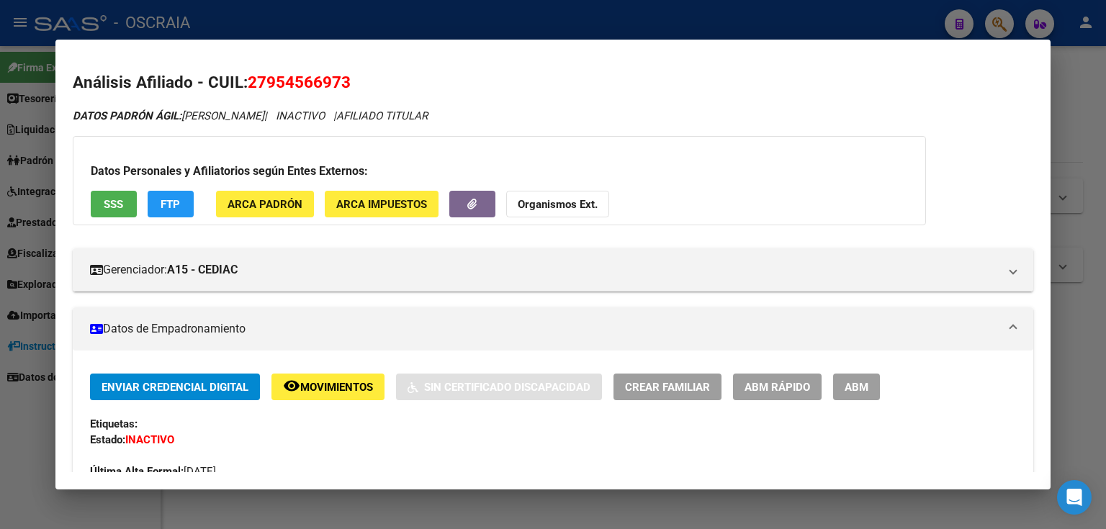
click at [504, 48] on mat-dialog-container "Análisis Afiliado - CUIL: 27954566973 DATOS PADRÓN ÁGIL: [PERSON_NAME] SO | INA…" at bounding box center [552, 265] width 995 height 450
click at [496, 22] on div at bounding box center [553, 264] width 1106 height 529
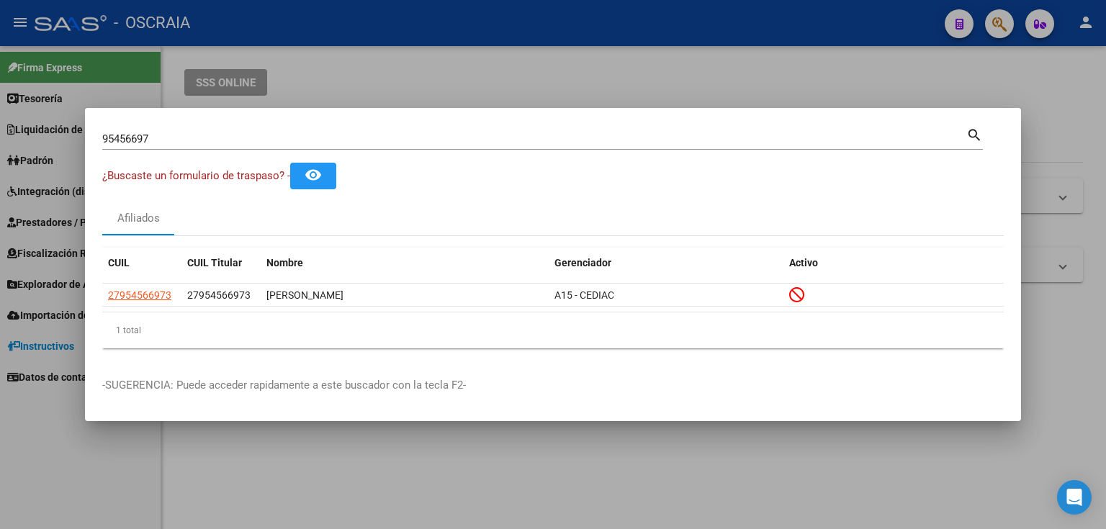
click at [426, 60] on div at bounding box center [553, 264] width 1106 height 529
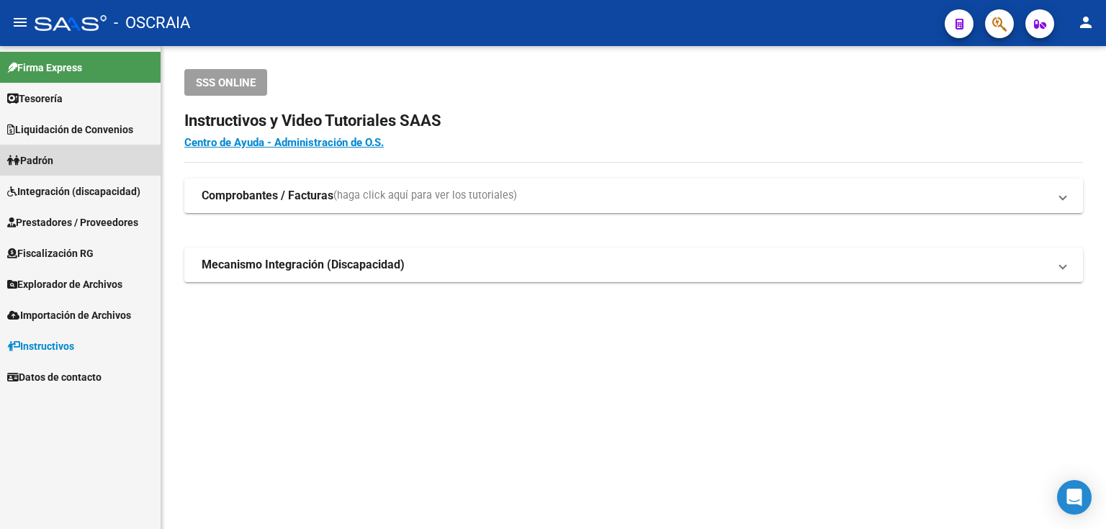
click at [98, 171] on link "Padrón" at bounding box center [80, 160] width 161 height 31
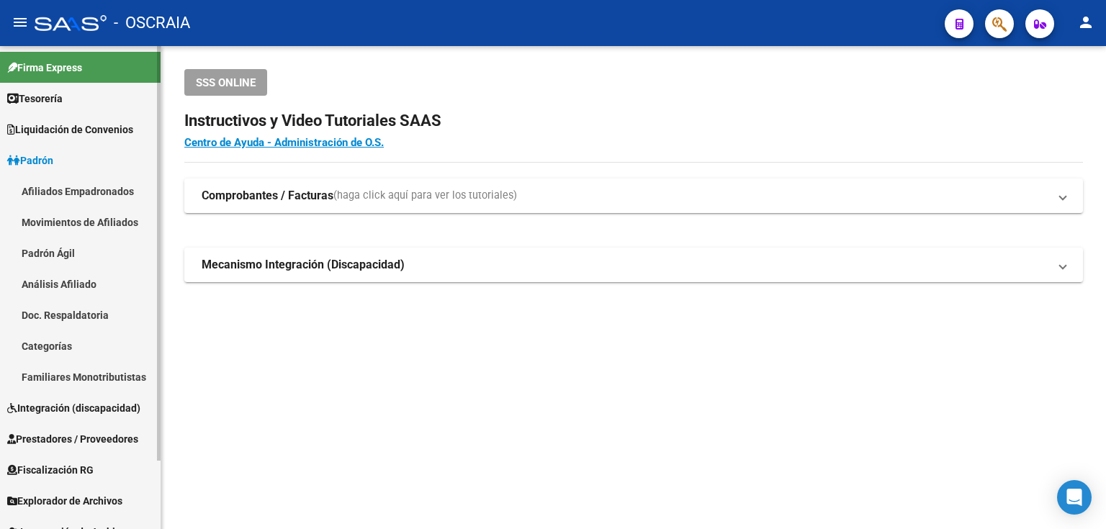
click at [75, 284] on link "Análisis Afiliado" at bounding box center [80, 284] width 161 height 31
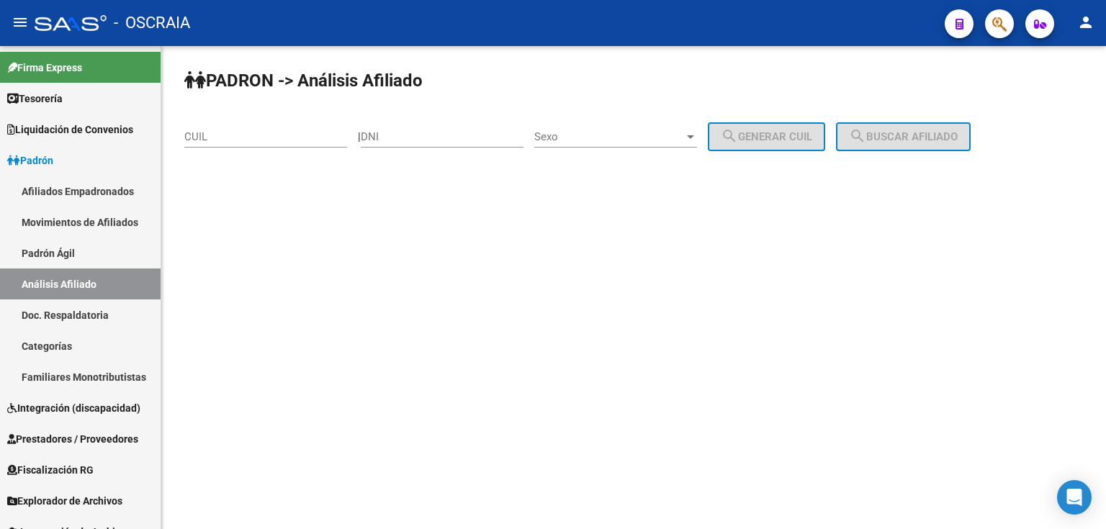
click at [231, 132] on input "CUIL" at bounding box center [265, 136] width 163 height 13
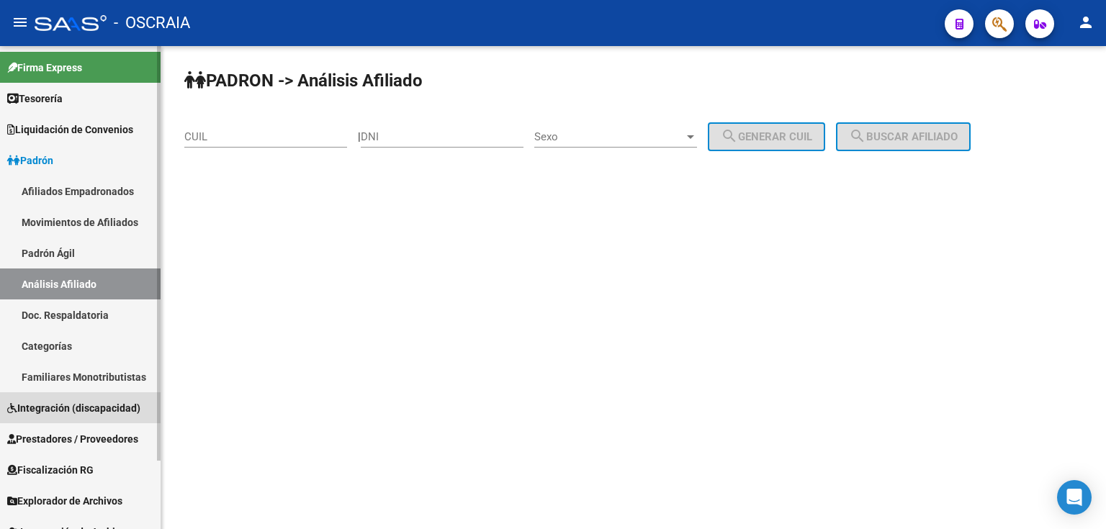
click at [62, 397] on link "Integración (discapacidad)" at bounding box center [80, 407] width 161 height 31
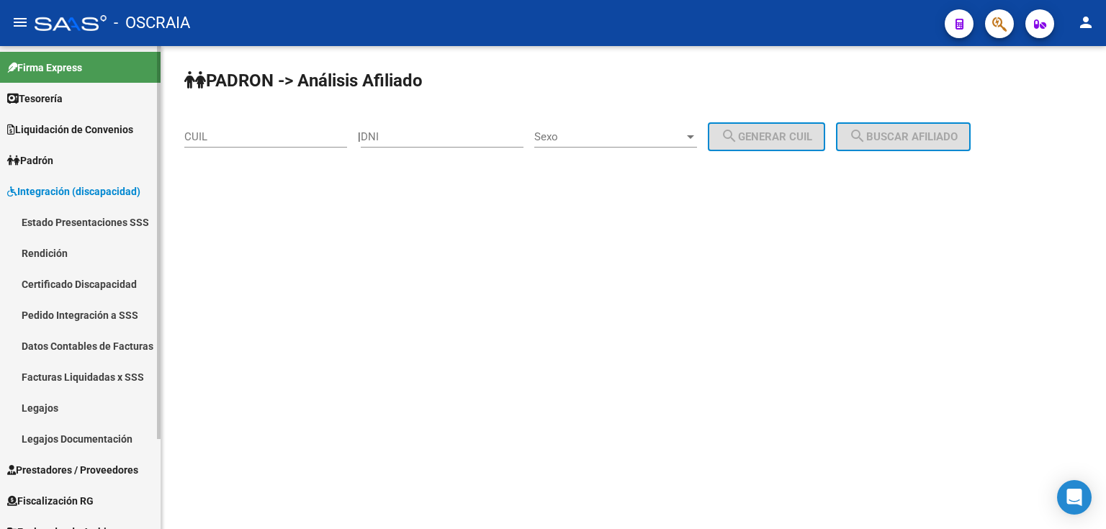
scroll to position [110, 0]
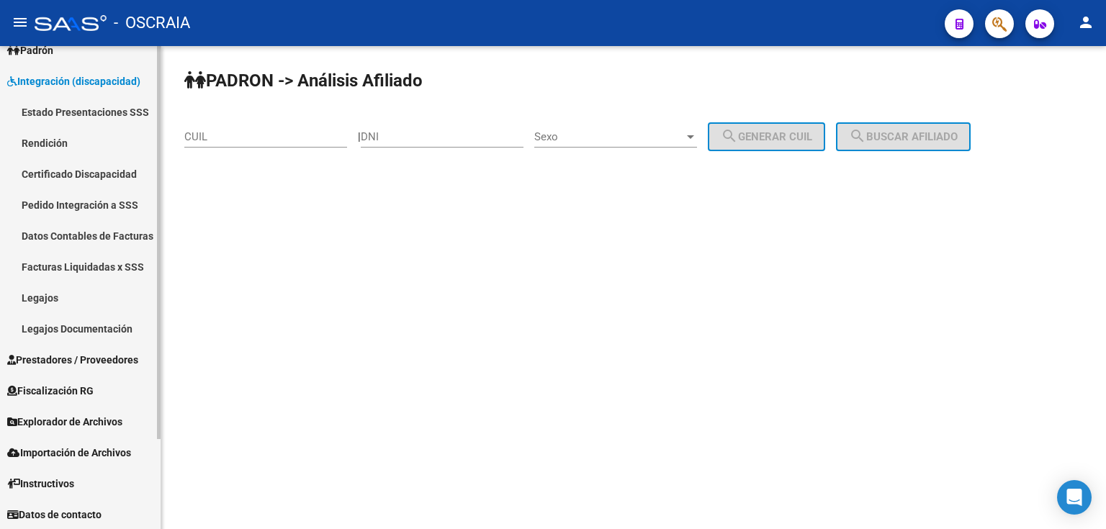
click at [75, 357] on span "Prestadores / Proveedores" at bounding box center [72, 360] width 131 height 16
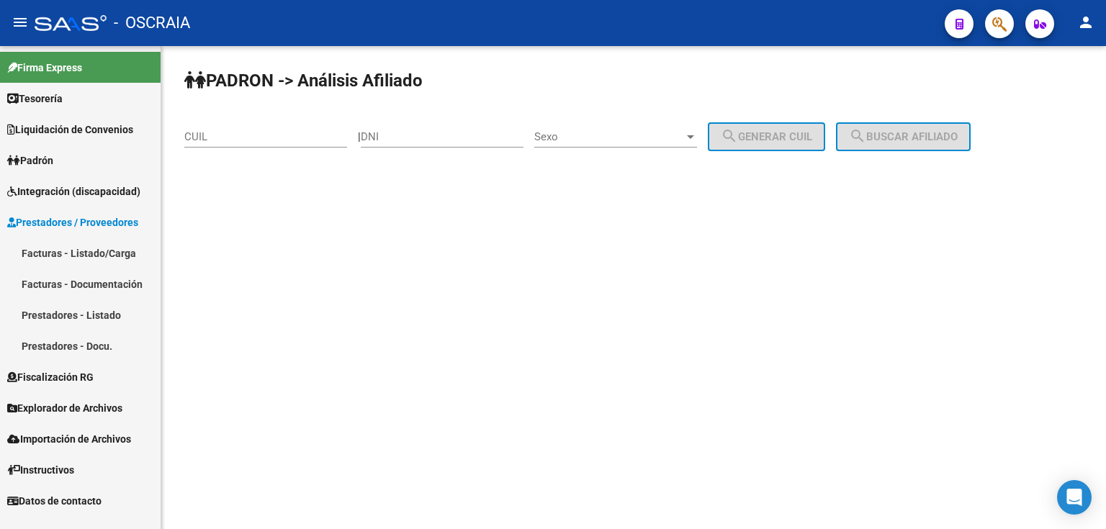
scroll to position [0, 0]
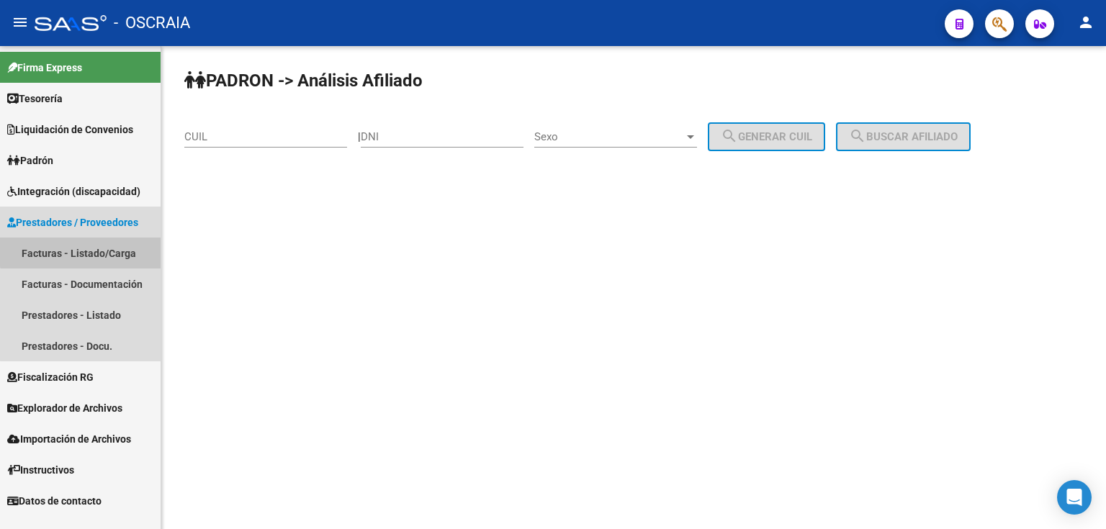
click at [86, 251] on link "Facturas - Listado/Carga" at bounding box center [80, 253] width 161 height 31
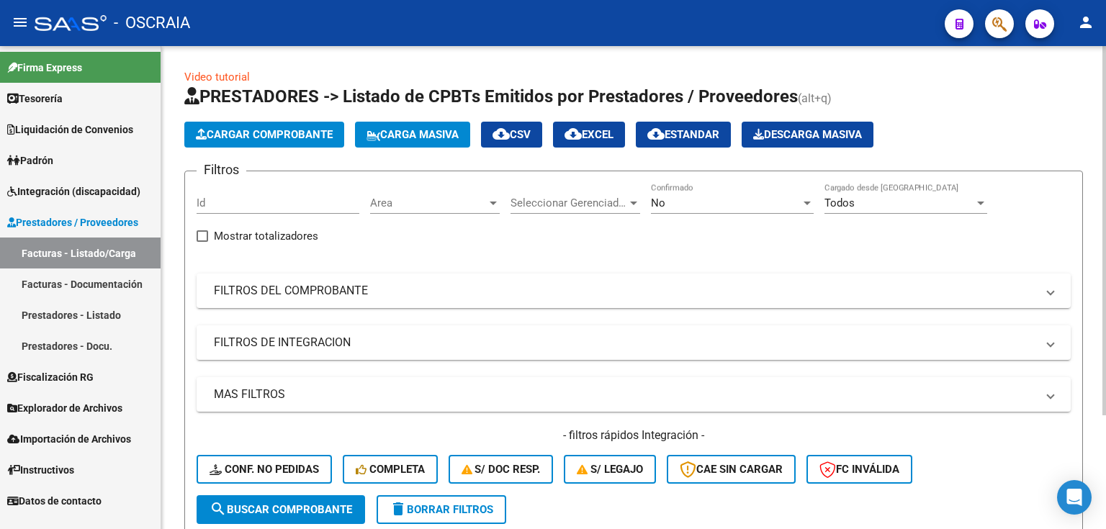
click at [253, 135] on span "Cargar Comprobante" at bounding box center [264, 134] width 137 height 13
click at [253, 138] on span "Cargar Comprobante" at bounding box center [264, 134] width 137 height 13
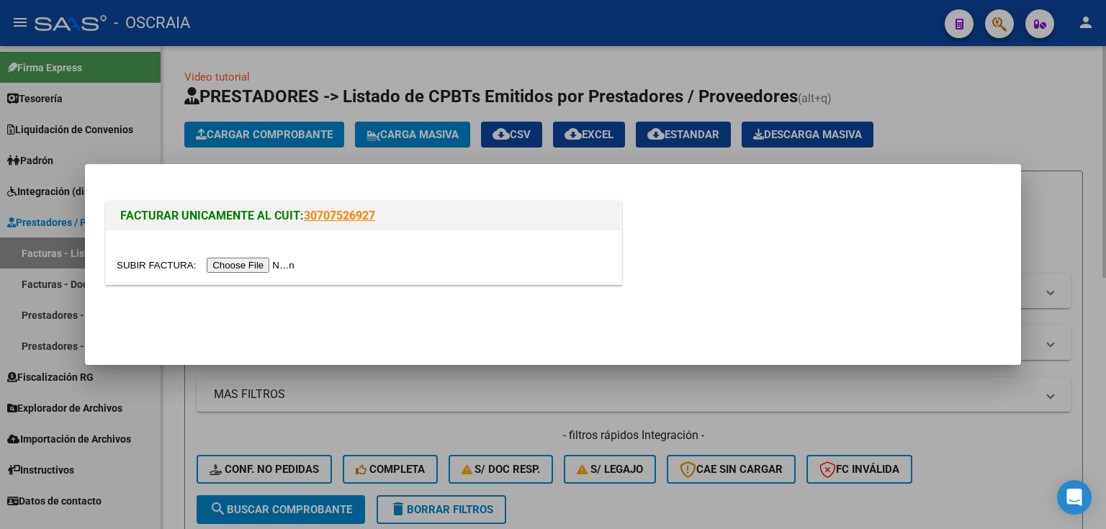
click at [271, 266] on input "file" at bounding box center [208, 265] width 182 height 15
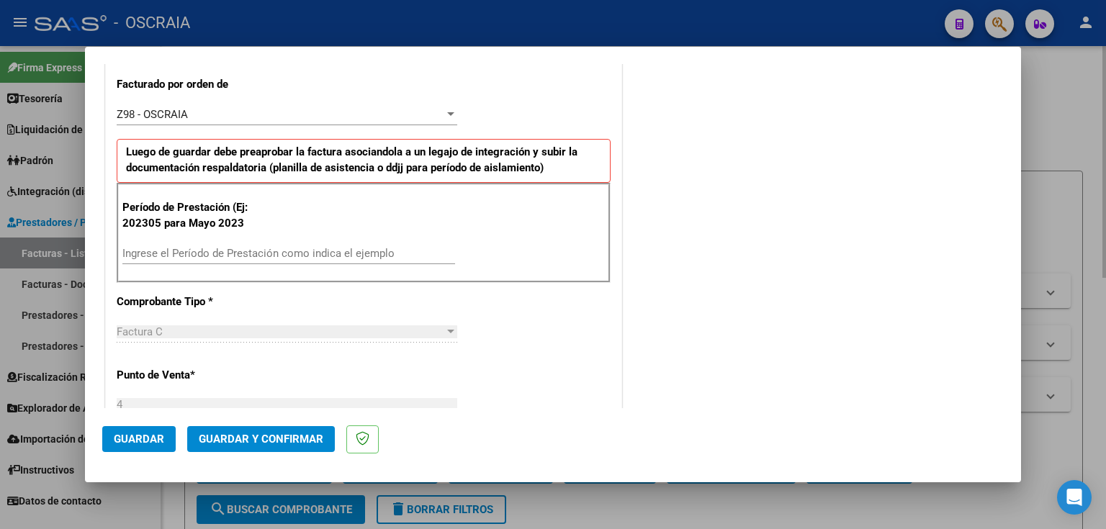
scroll to position [403, 0]
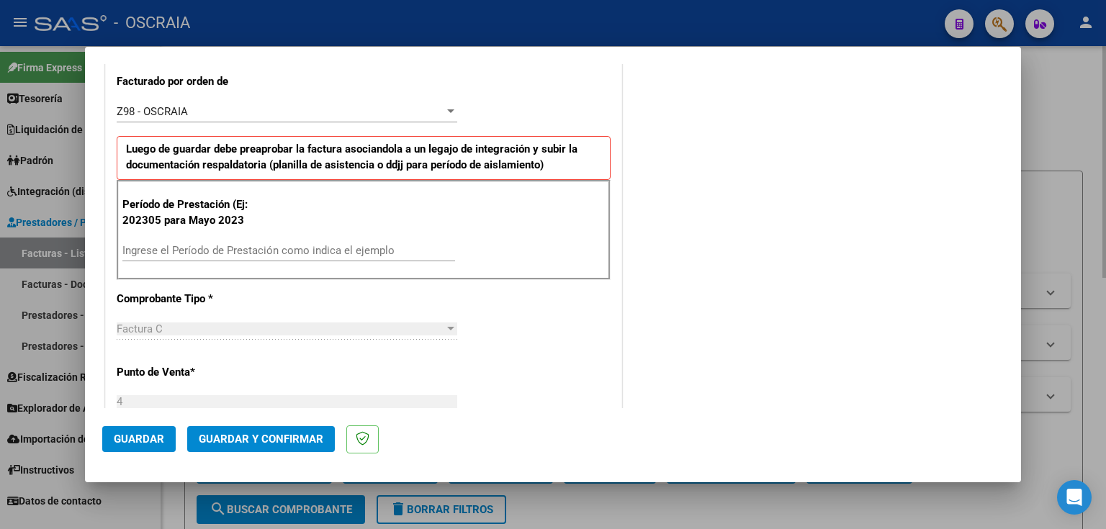
click at [227, 251] on input "Ingrese el Período de Prestación como indica el ejemplo" at bounding box center [288, 250] width 333 height 13
type input "202507"
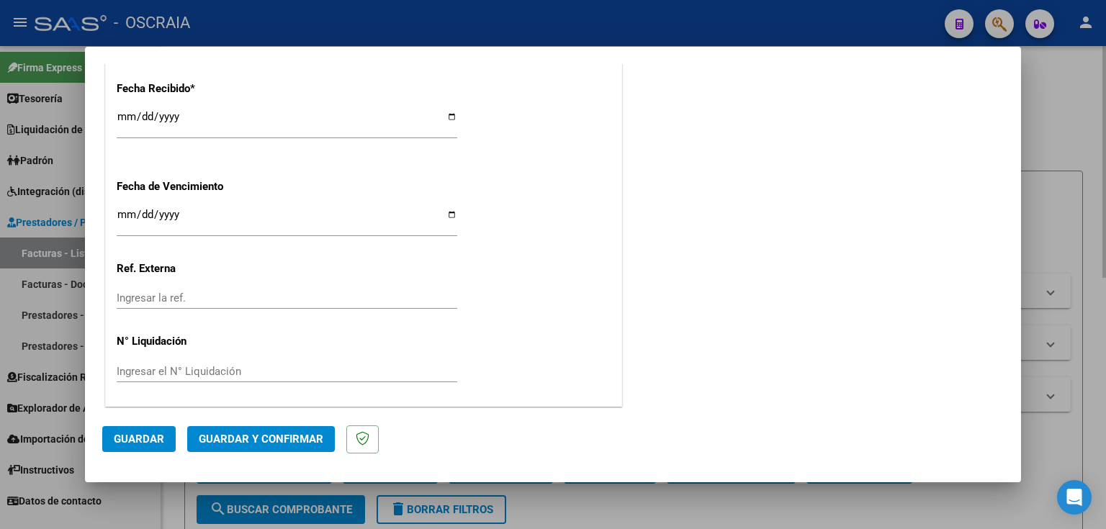
scroll to position [1019, 0]
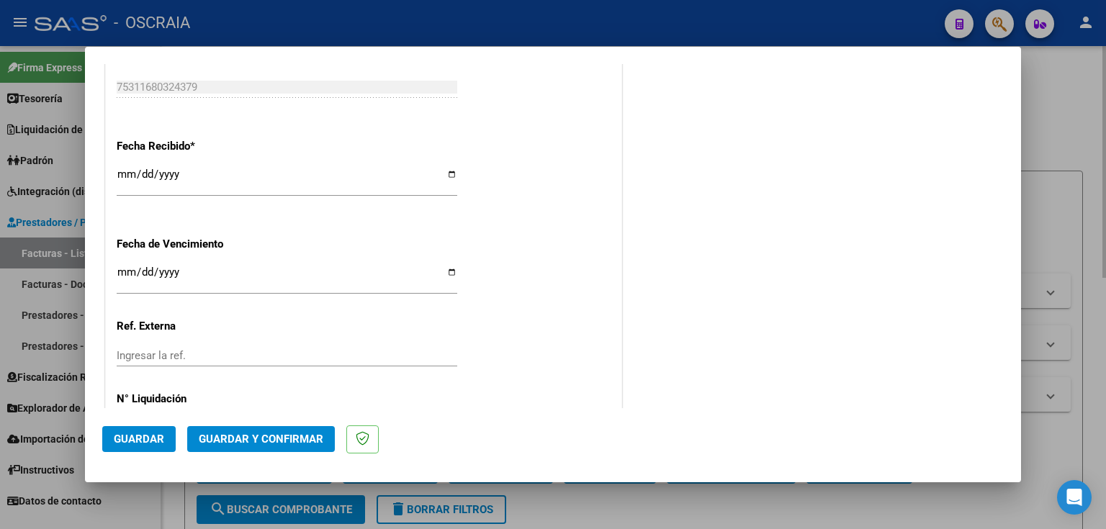
click at [146, 445] on span "Guardar" at bounding box center [139, 439] width 50 height 13
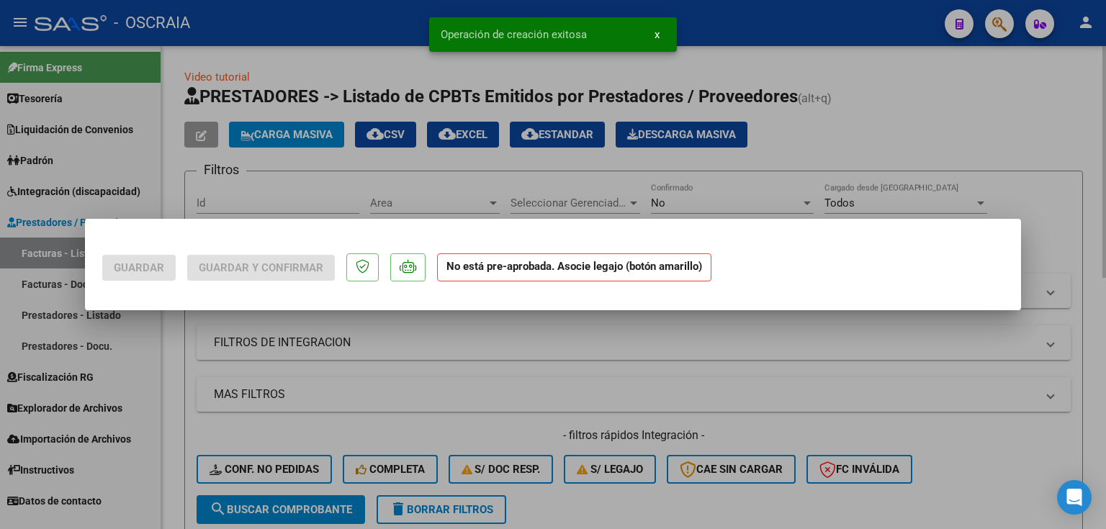
scroll to position [0, 0]
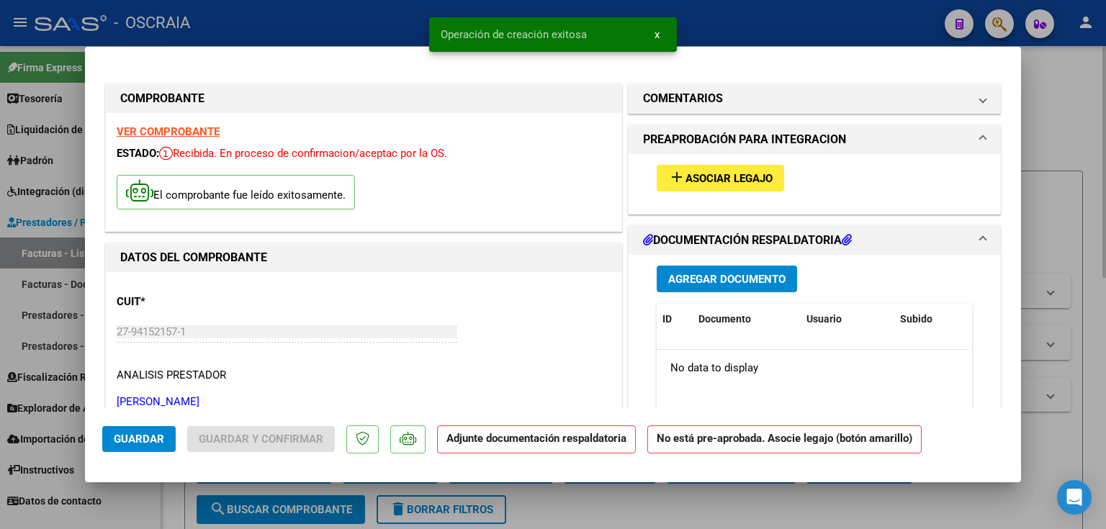
click at [694, 182] on span "Asociar Legajo" at bounding box center [728, 178] width 87 height 13
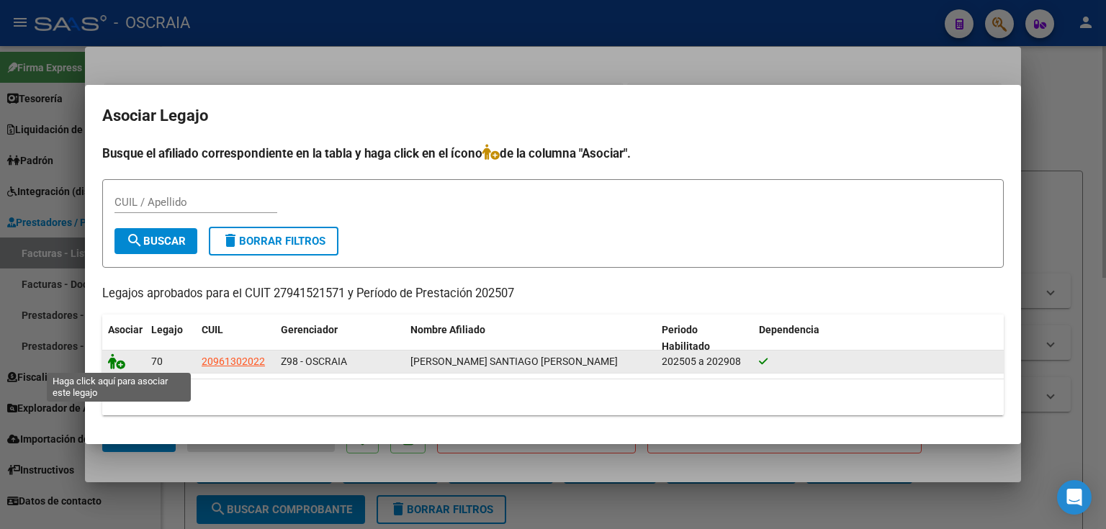
click at [120, 366] on icon at bounding box center [116, 361] width 17 height 16
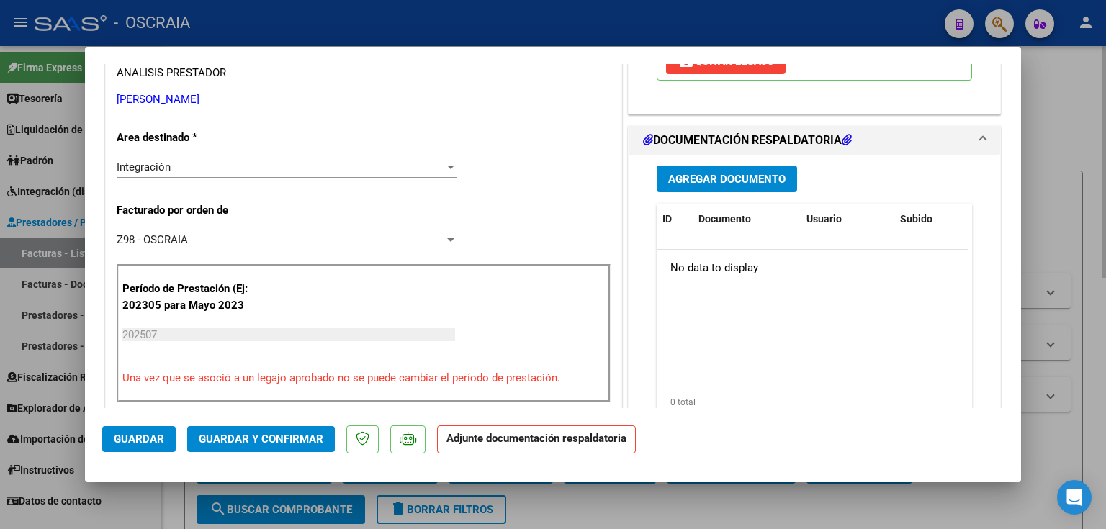
scroll to position [346, 0]
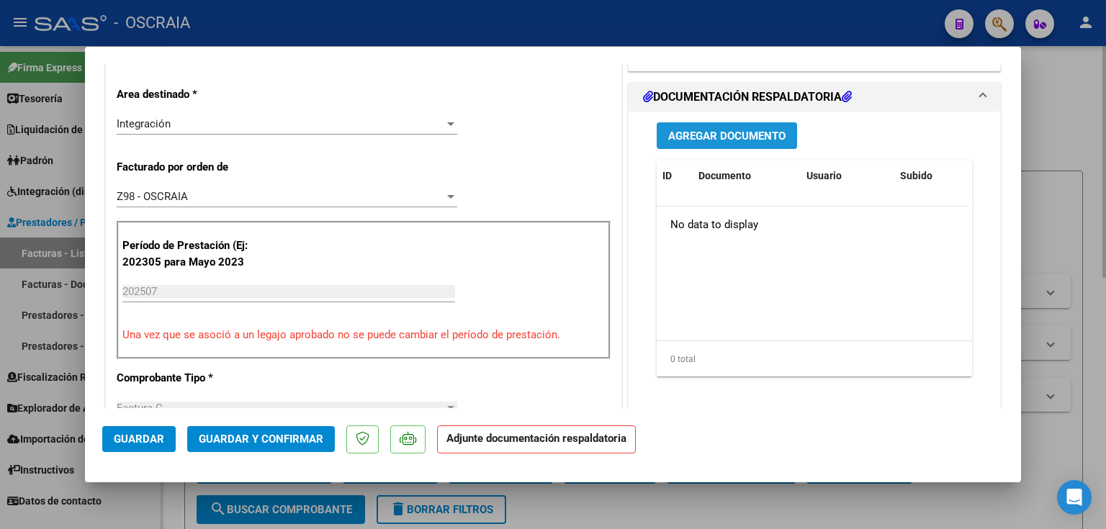
click at [680, 142] on button "Agregar Documento" at bounding box center [727, 135] width 140 height 27
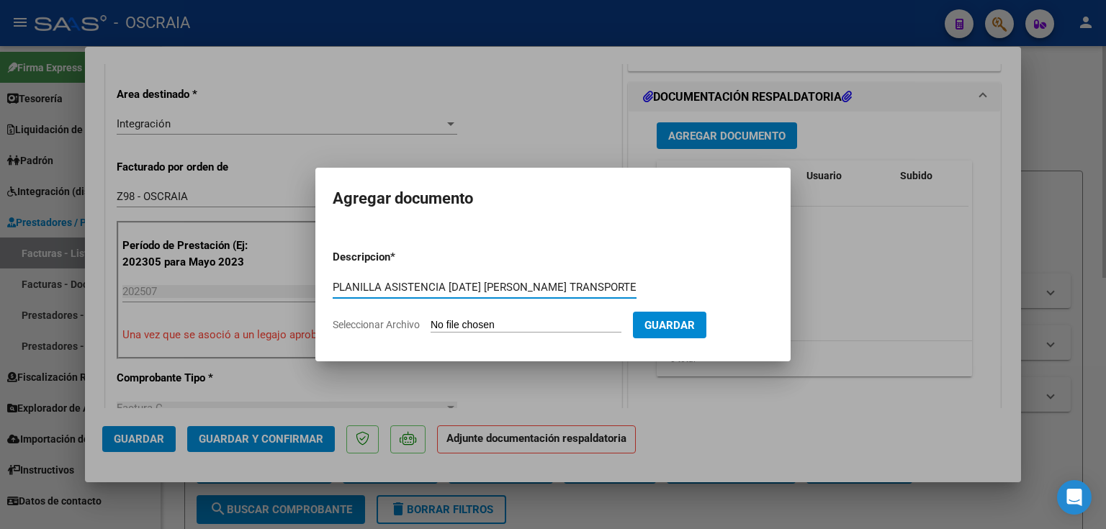
scroll to position [0, 42]
type input "PLANILLA ASISTENCIA [DATE] [PERSON_NAME] TRANSPORTE"
click at [544, 320] on input "Seleccionar Archivo" at bounding box center [526, 326] width 191 height 14
type input "C:\fakepath\07-2025 [PERSON_NAME] TRANSPORTE PLANILLA ASISTENCIA [PERSON_NAME] …"
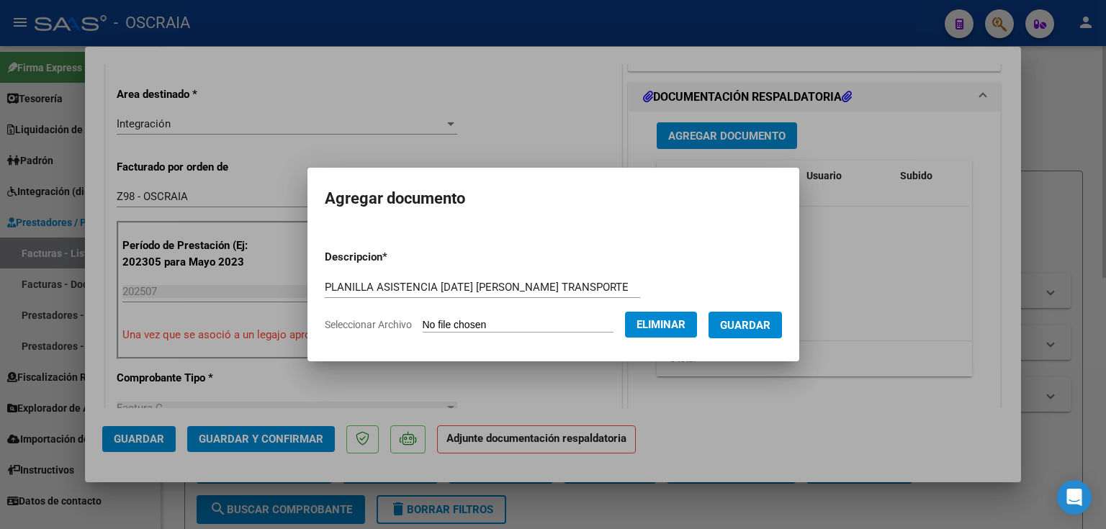
click at [759, 329] on span "Guardar" at bounding box center [745, 325] width 50 height 13
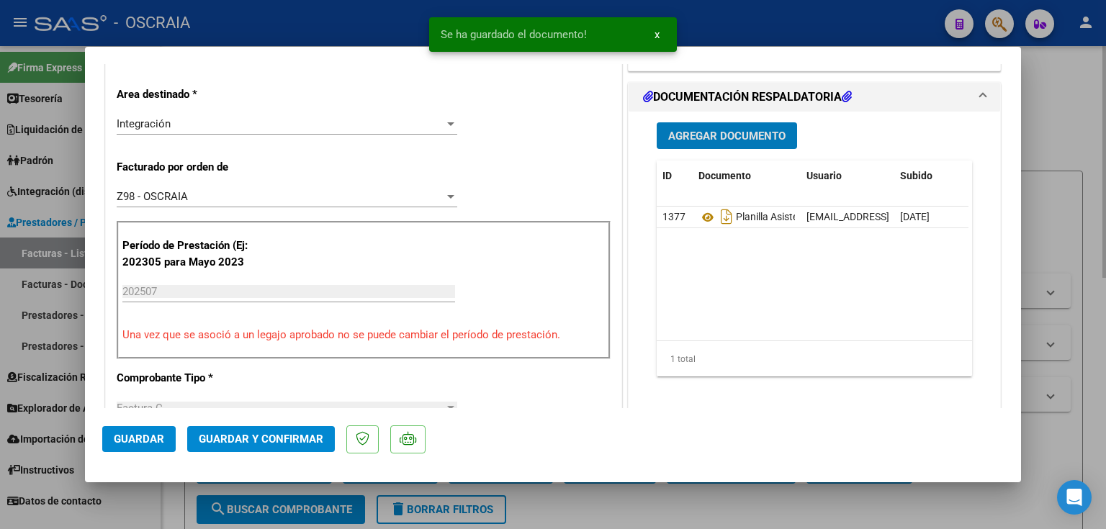
click at [284, 438] on span "Guardar y Confirmar" at bounding box center [261, 439] width 125 height 13
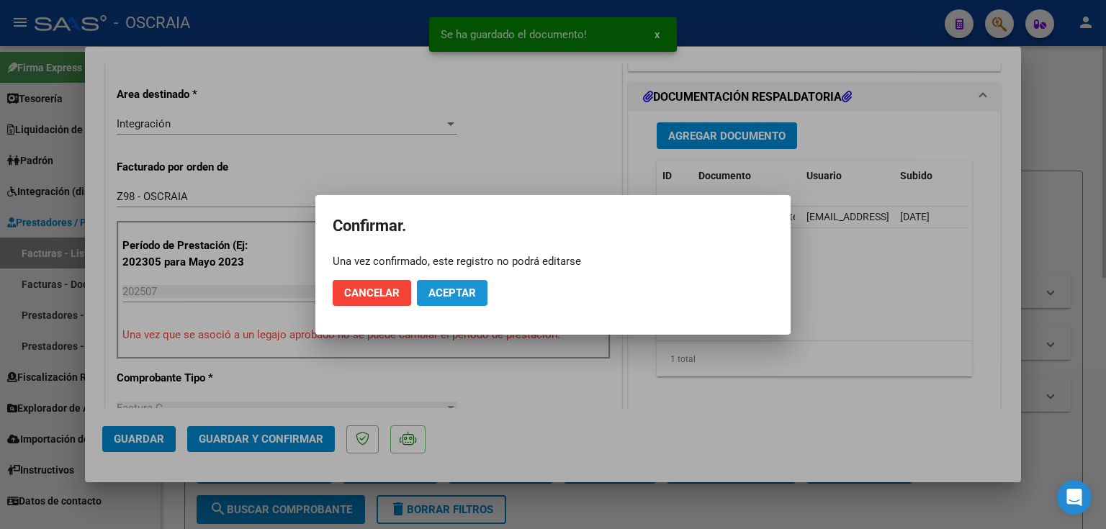
click at [448, 294] on span "Aceptar" at bounding box center [452, 293] width 48 height 13
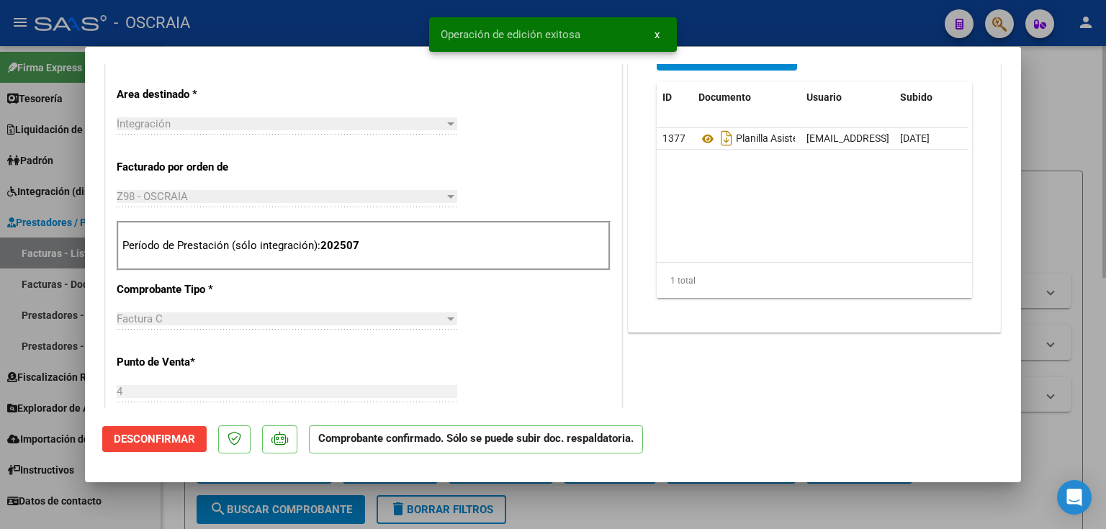
click at [1066, 135] on div at bounding box center [553, 264] width 1106 height 529
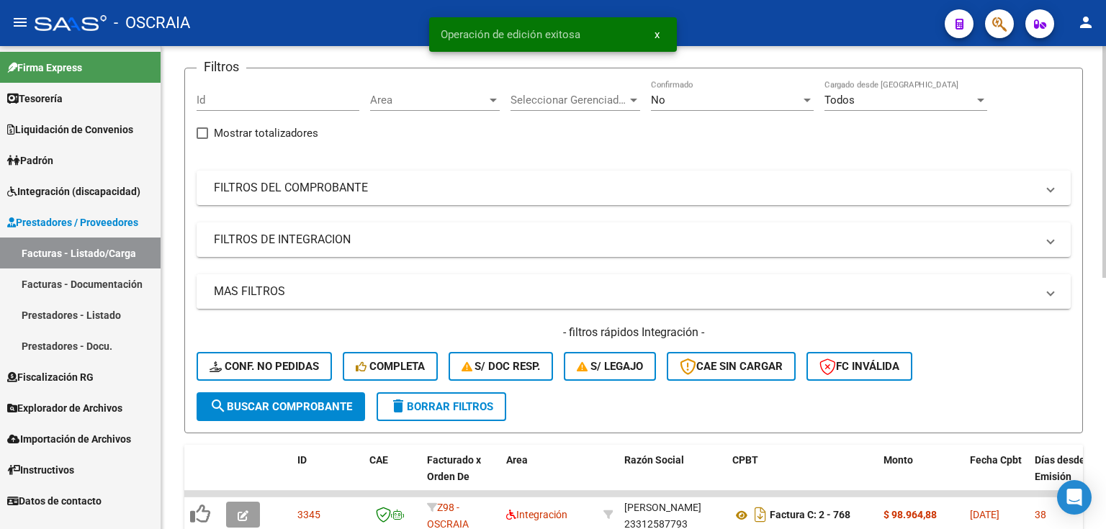
scroll to position [115, 0]
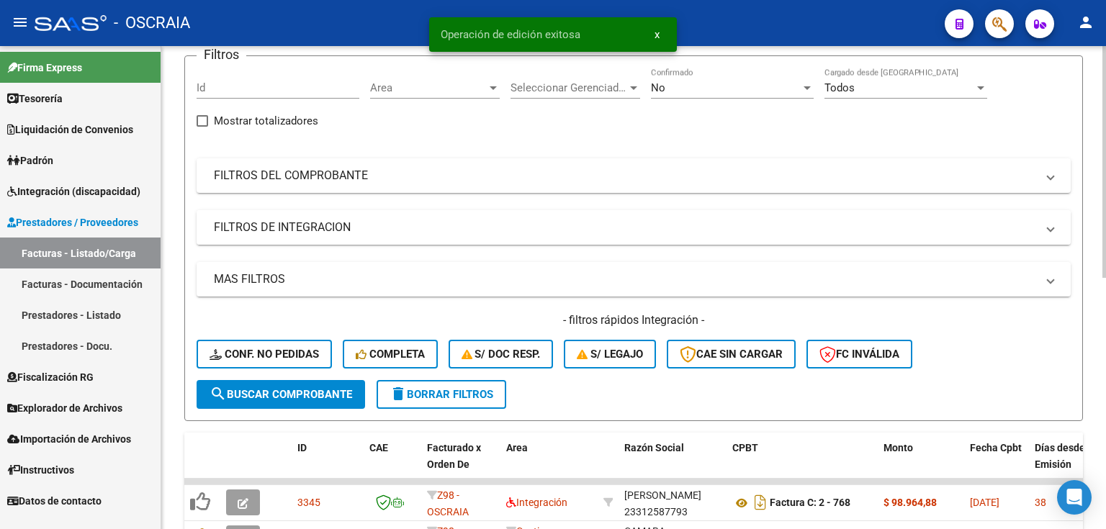
click at [300, 236] on mat-expansion-panel-header "FILTROS DE INTEGRACION" at bounding box center [634, 227] width 874 height 35
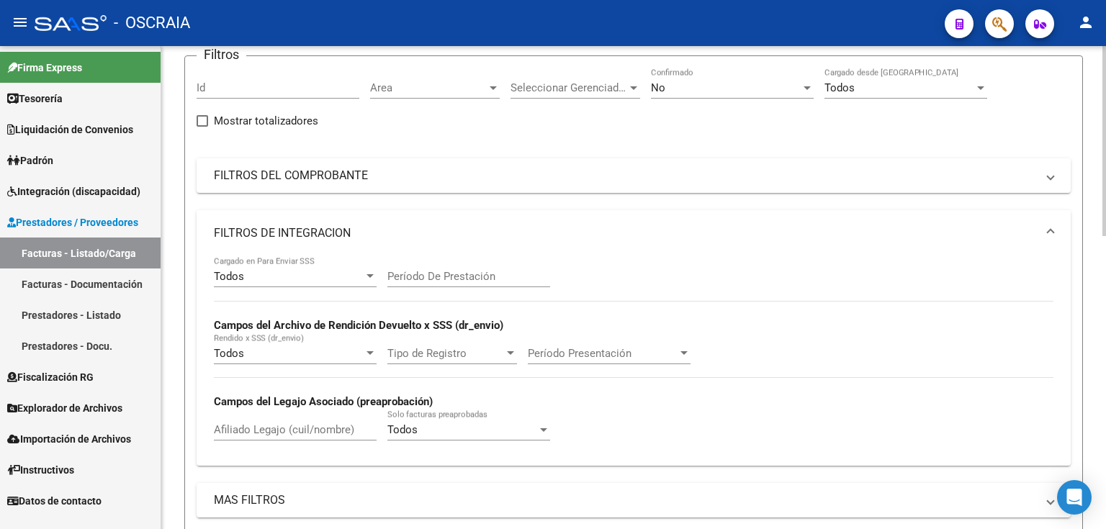
scroll to position [173, 0]
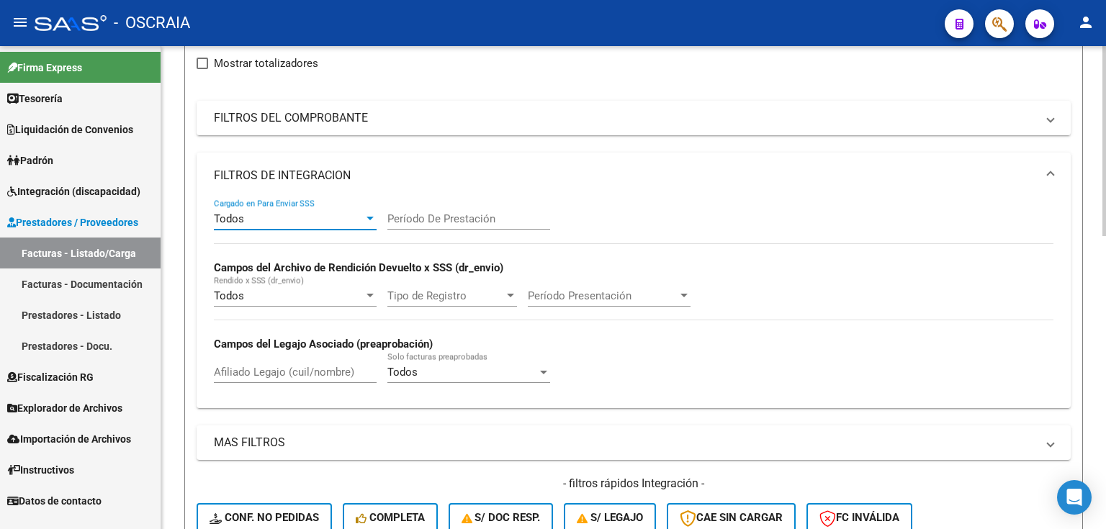
click at [348, 218] on div "Todos" at bounding box center [289, 218] width 150 height 13
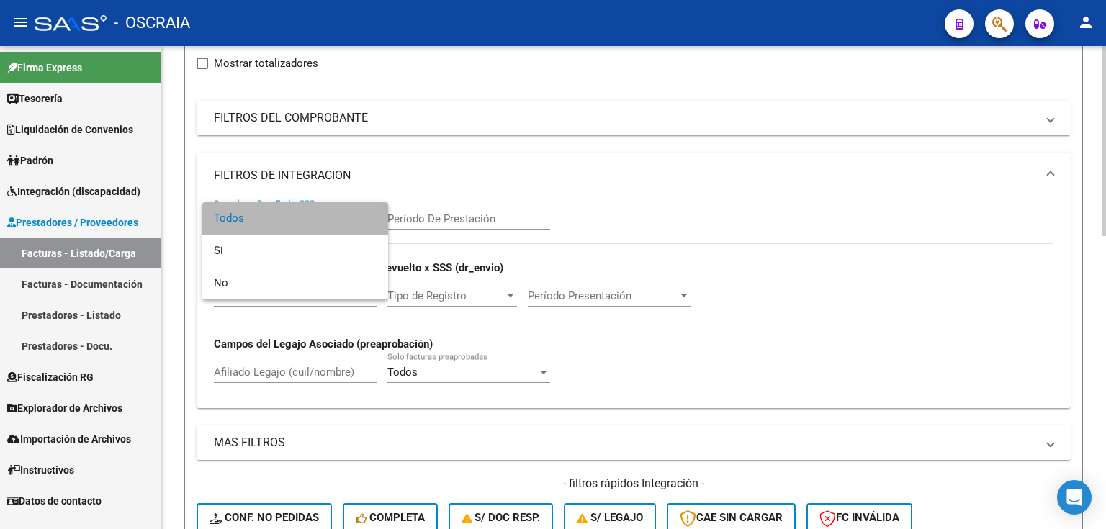
click at [348, 218] on span "Todos" at bounding box center [295, 218] width 163 height 32
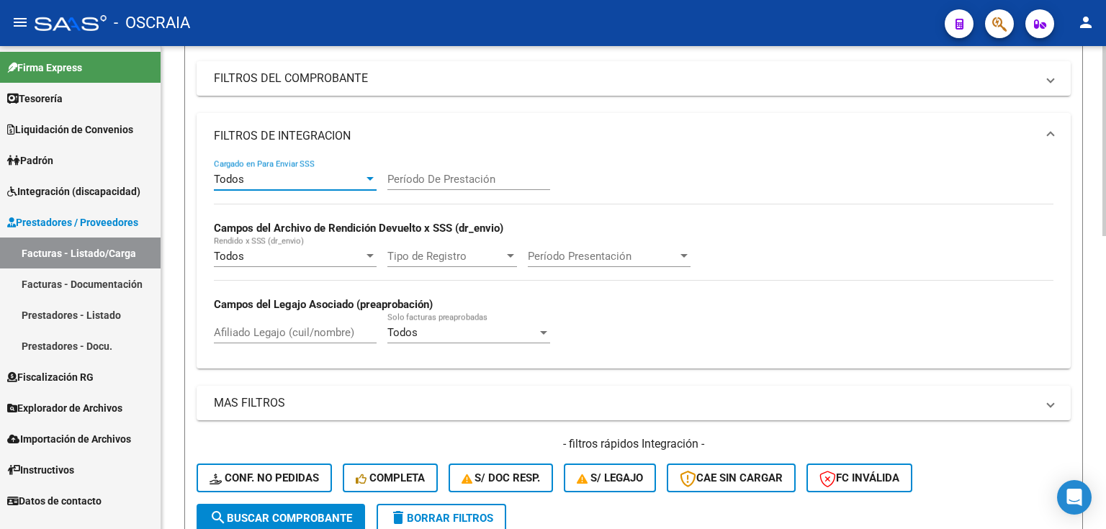
scroll to position [230, 0]
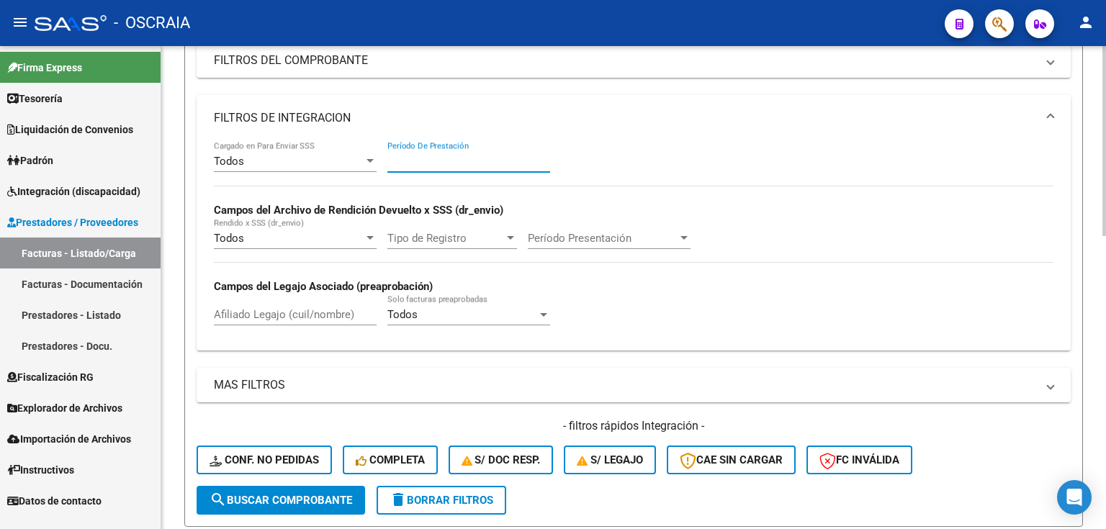
click at [415, 158] on input "Período De Prestación" at bounding box center [468, 161] width 163 height 13
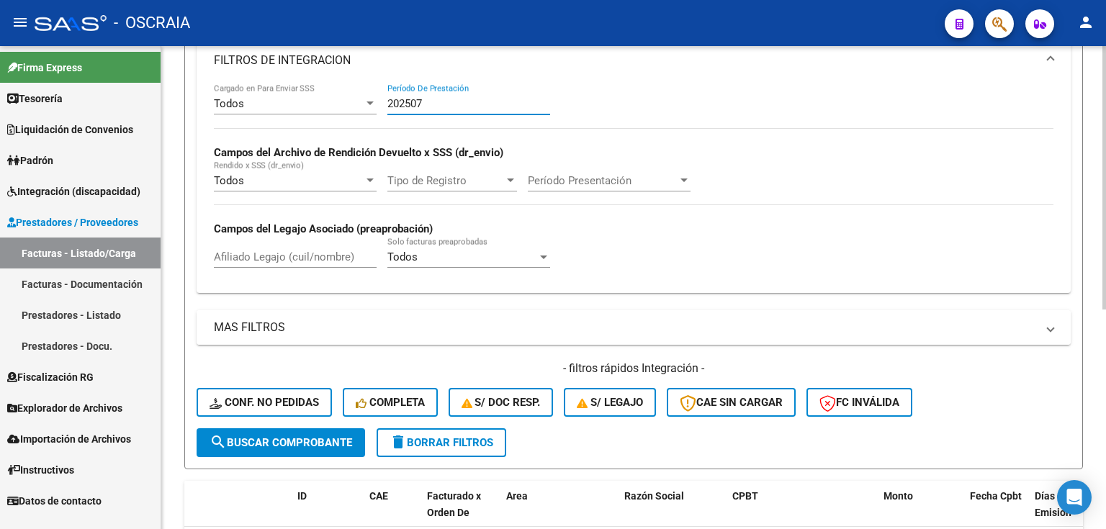
scroll to position [228, 0]
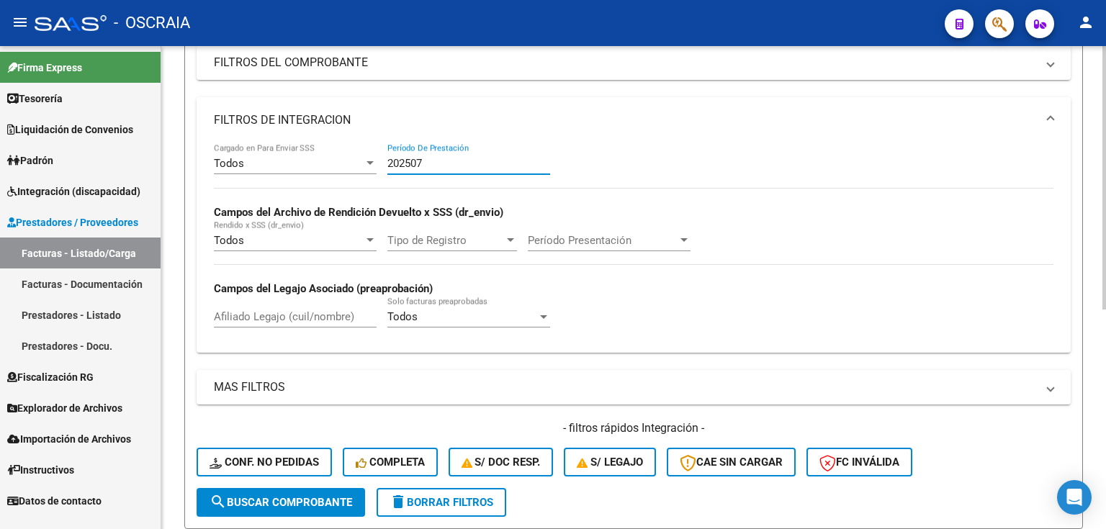
type input "202507"
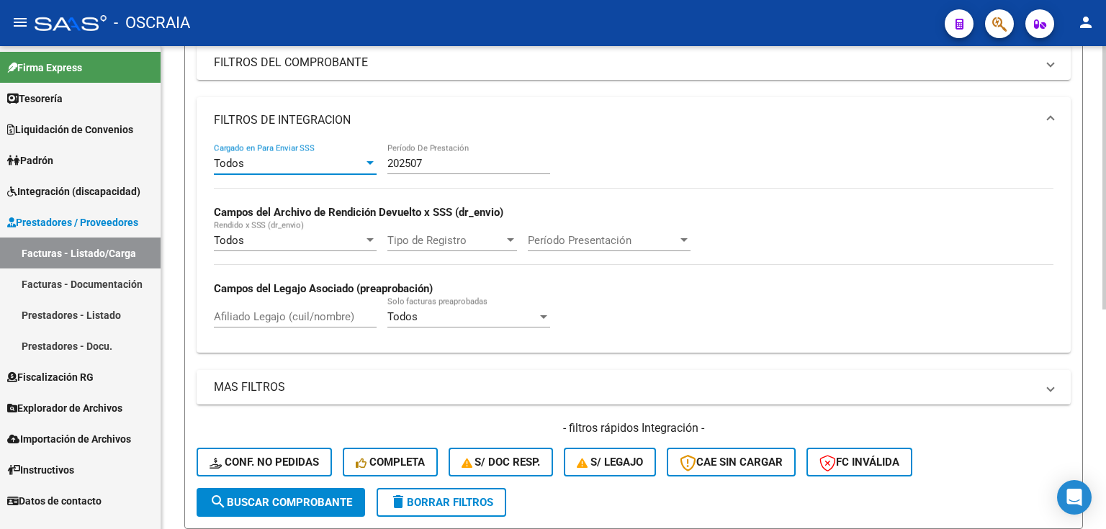
click at [323, 163] on div "Todos" at bounding box center [289, 163] width 150 height 13
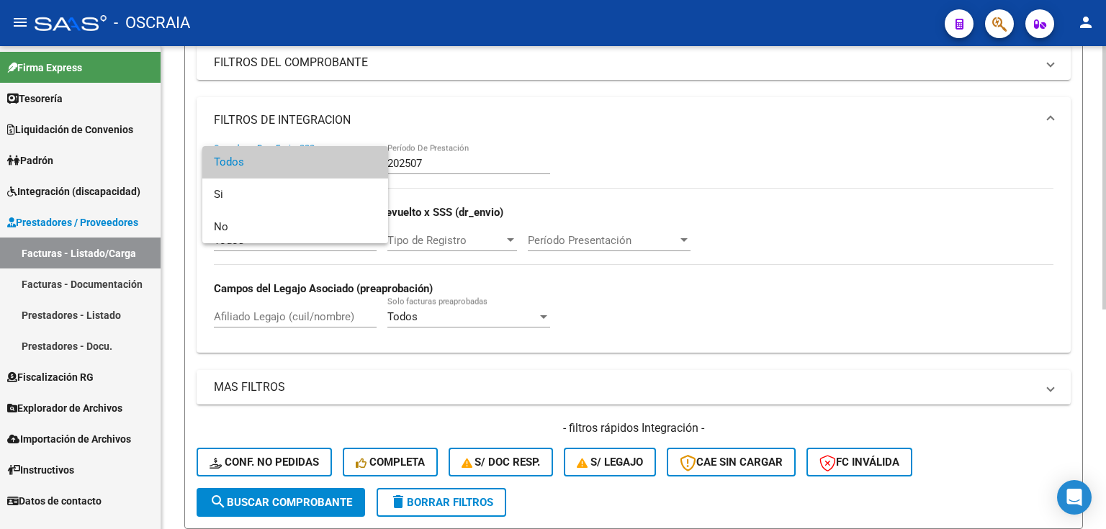
click at [323, 163] on span "Todos" at bounding box center [295, 162] width 163 height 32
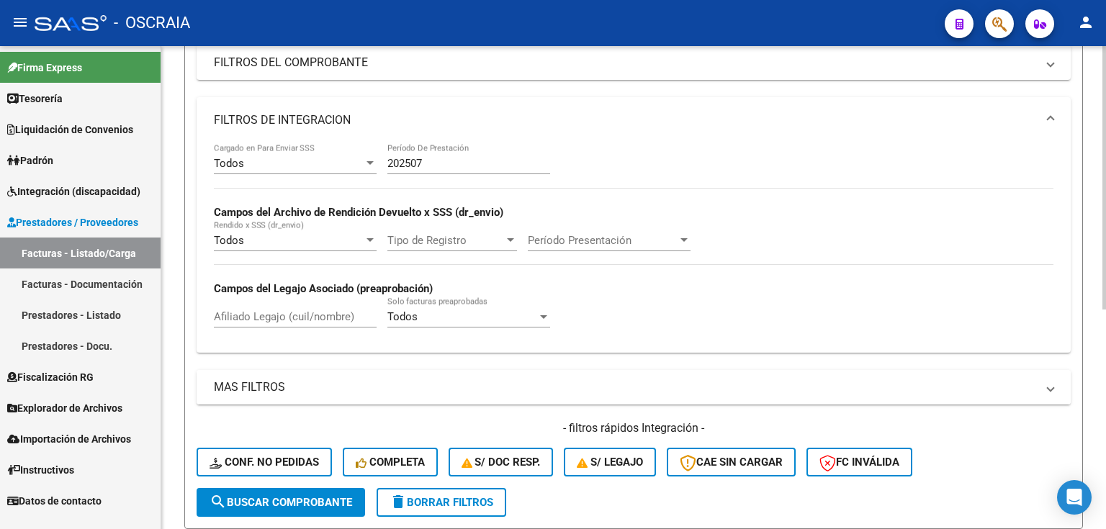
click at [323, 395] on mat-expansion-panel-header "MAS FILTROS" at bounding box center [634, 387] width 874 height 35
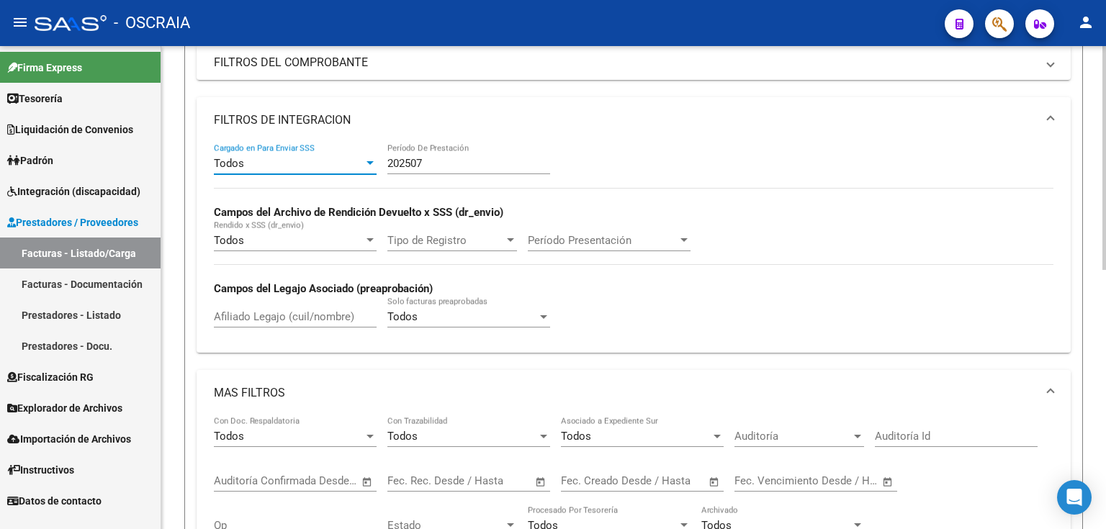
click at [324, 166] on div "Todos" at bounding box center [289, 163] width 150 height 13
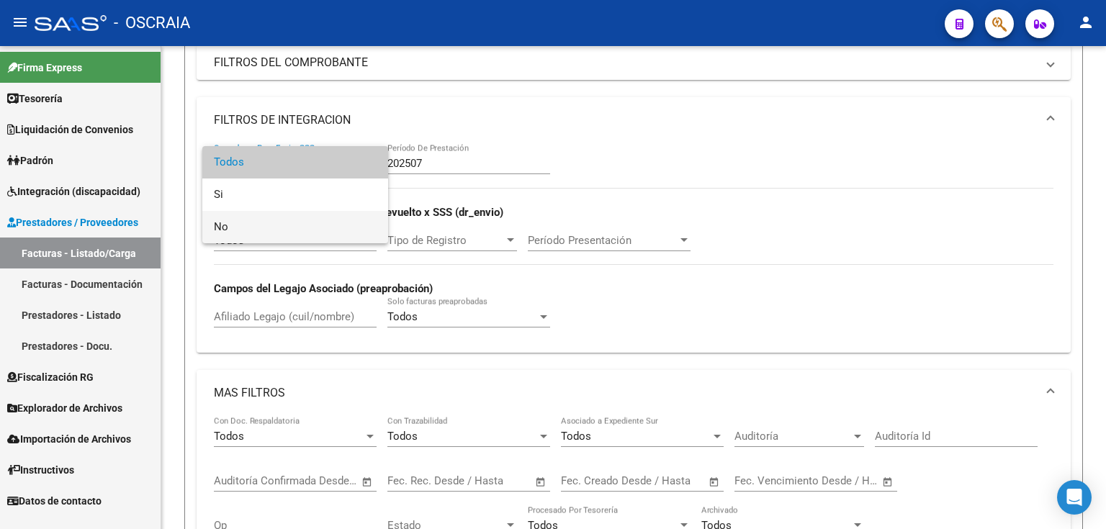
click at [317, 228] on span "No" at bounding box center [295, 227] width 163 height 32
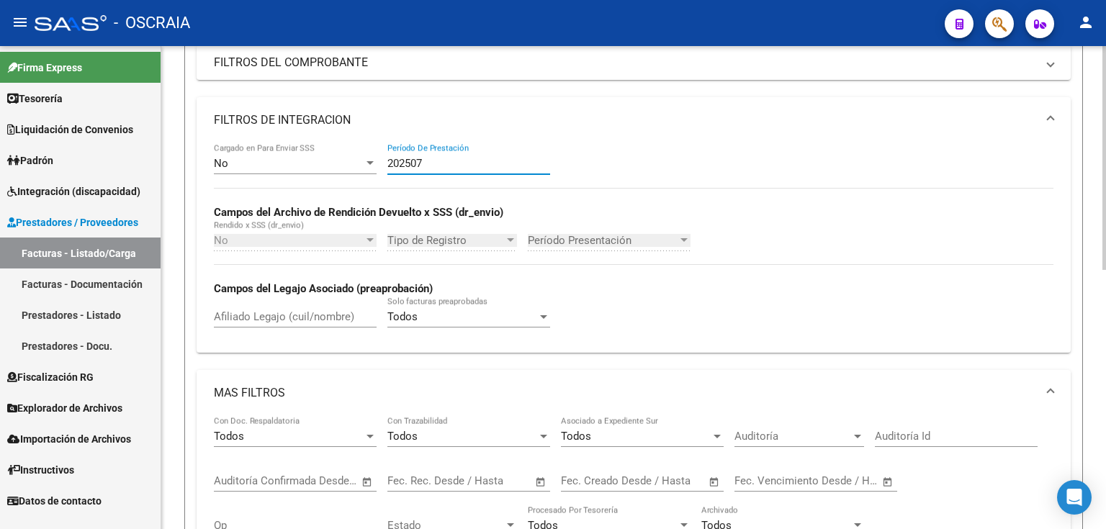
drag, startPoint x: 446, startPoint y: 163, endPoint x: 380, endPoint y: 166, distance: 66.3
click at [380, 166] on div "No Cargado en Para Enviar SSS 202507 Período De Prestación Campos del Archivo d…" at bounding box center [633, 242] width 839 height 198
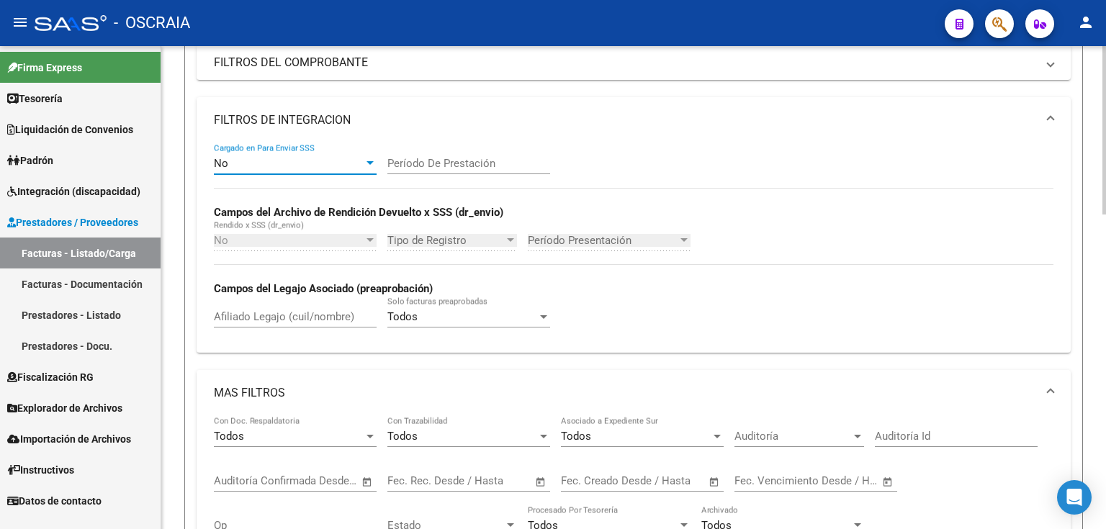
click at [282, 161] on div "No" at bounding box center [289, 163] width 150 height 13
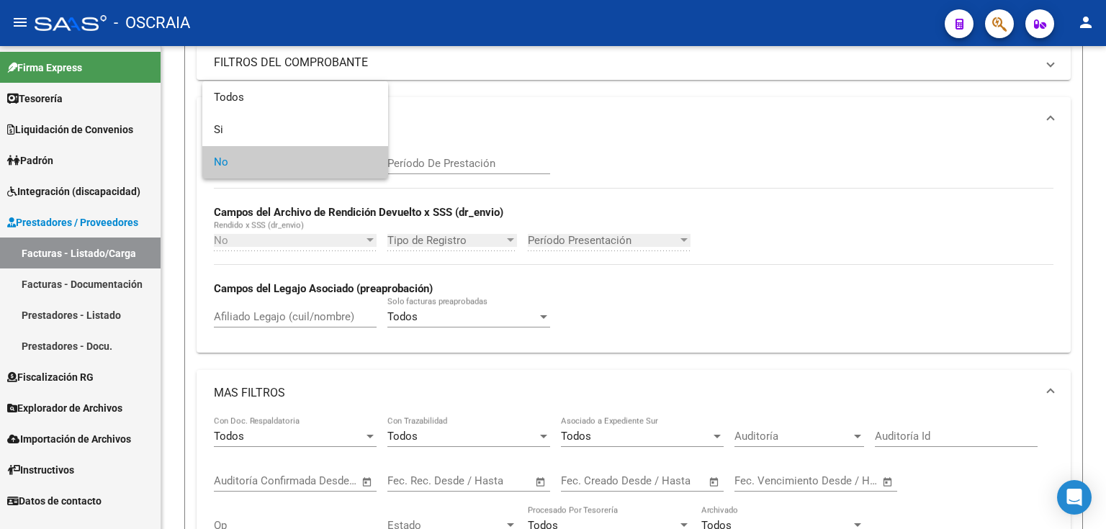
click at [442, 162] on div at bounding box center [553, 264] width 1106 height 529
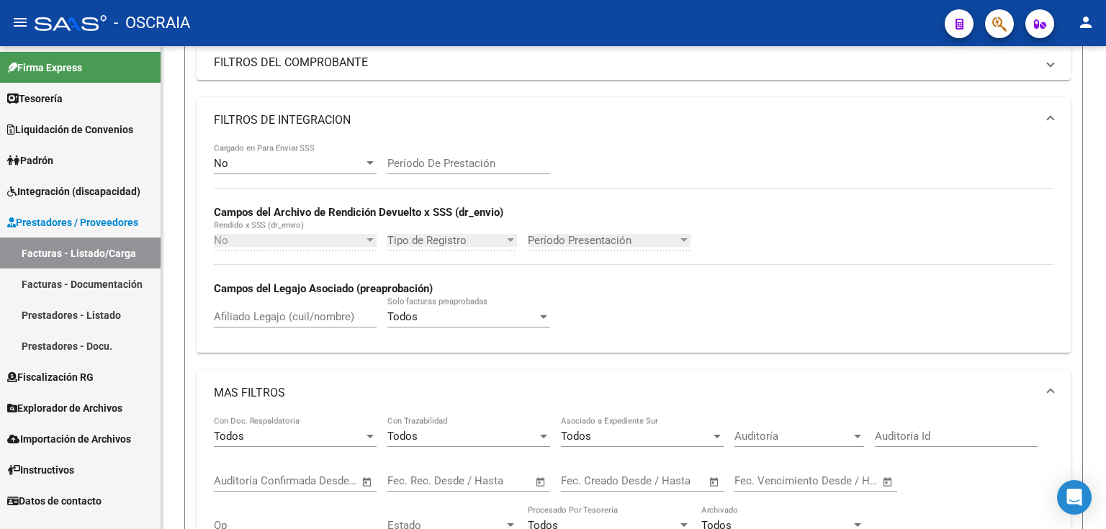
click at [442, 162] on input "Período De Prestación" at bounding box center [468, 163] width 163 height 13
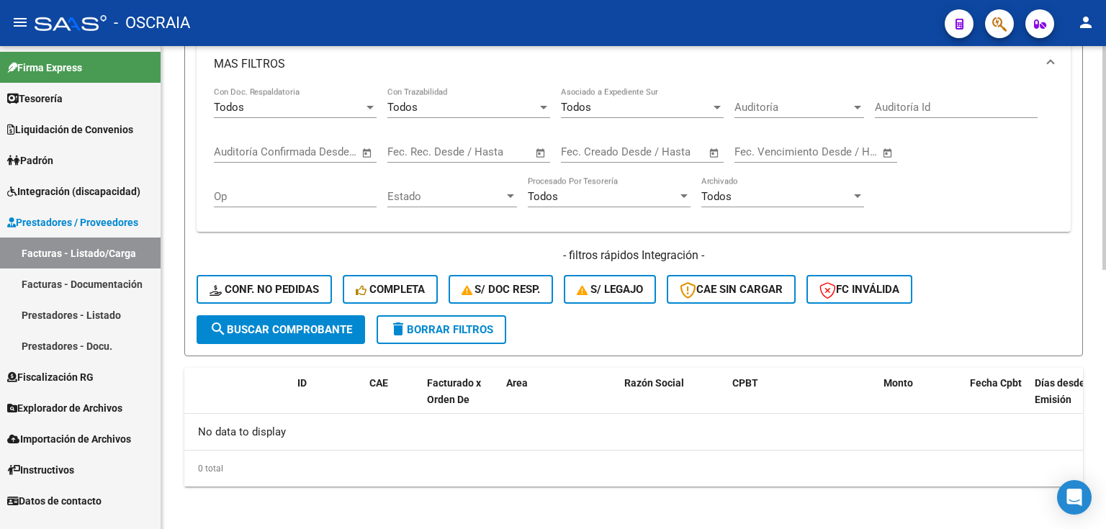
scroll to position [500, 0]
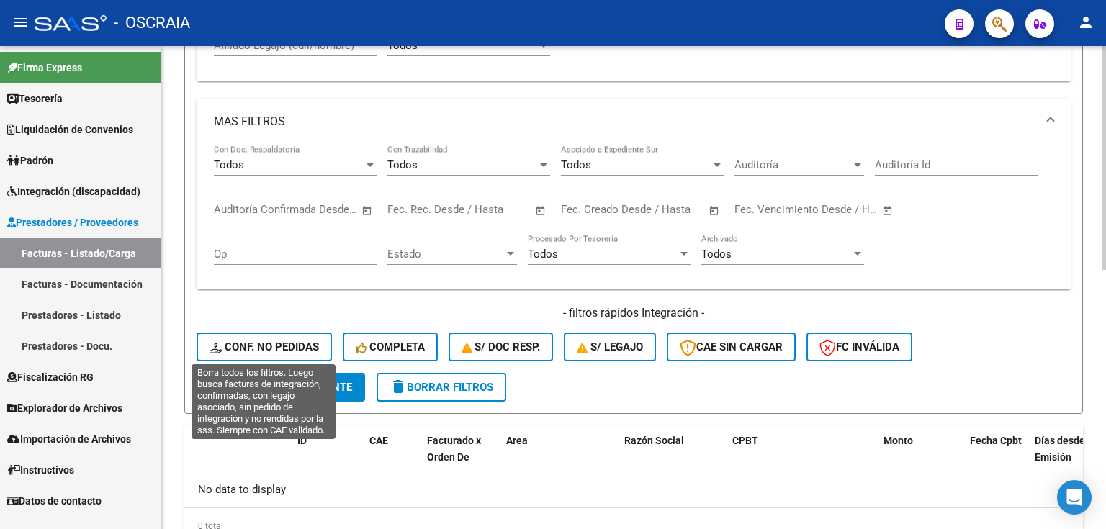
type input "202507"
click at [251, 345] on span "Conf. no pedidas" at bounding box center [264, 347] width 109 height 13
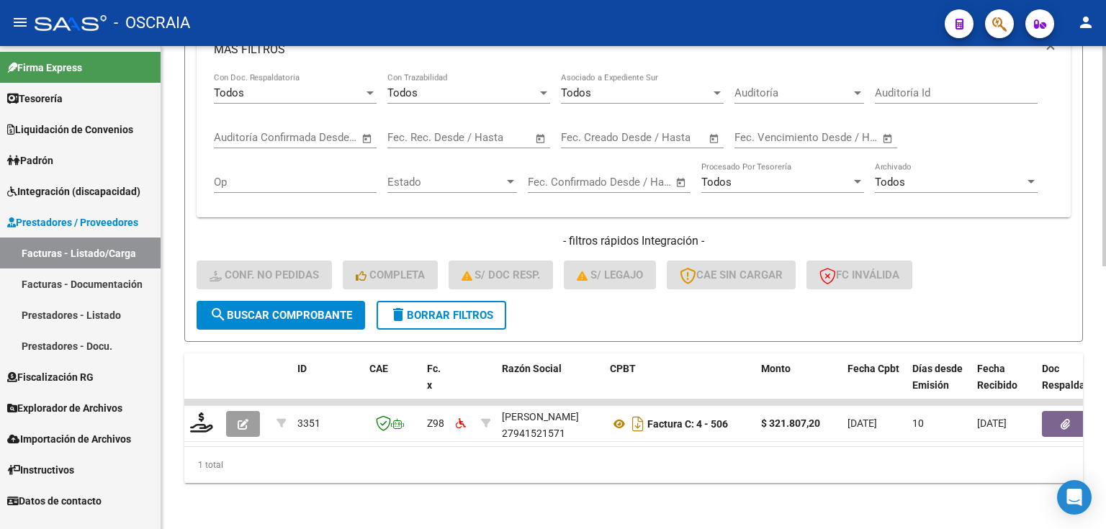
scroll to position [577, 0]
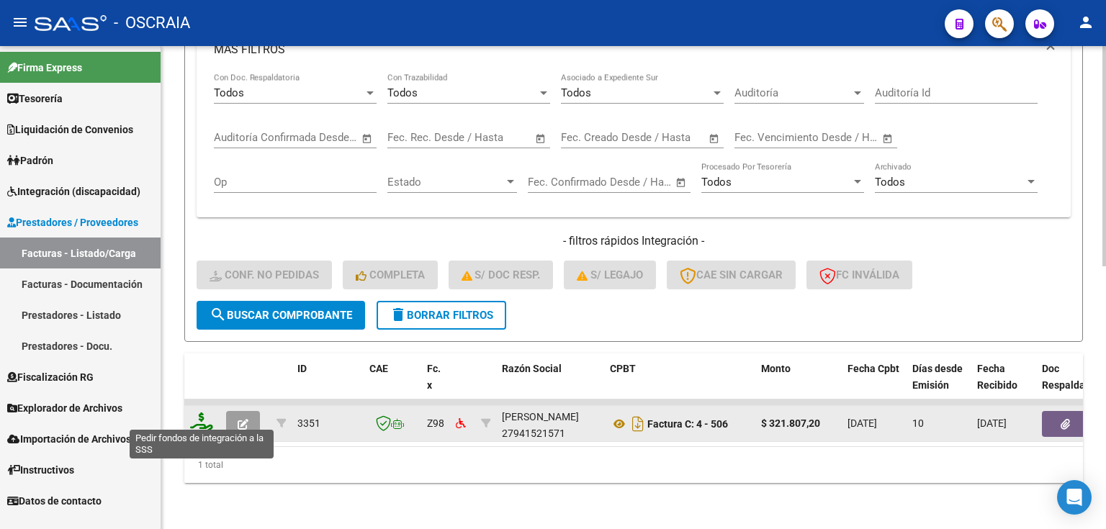
click at [209, 414] on icon at bounding box center [201, 423] width 23 height 20
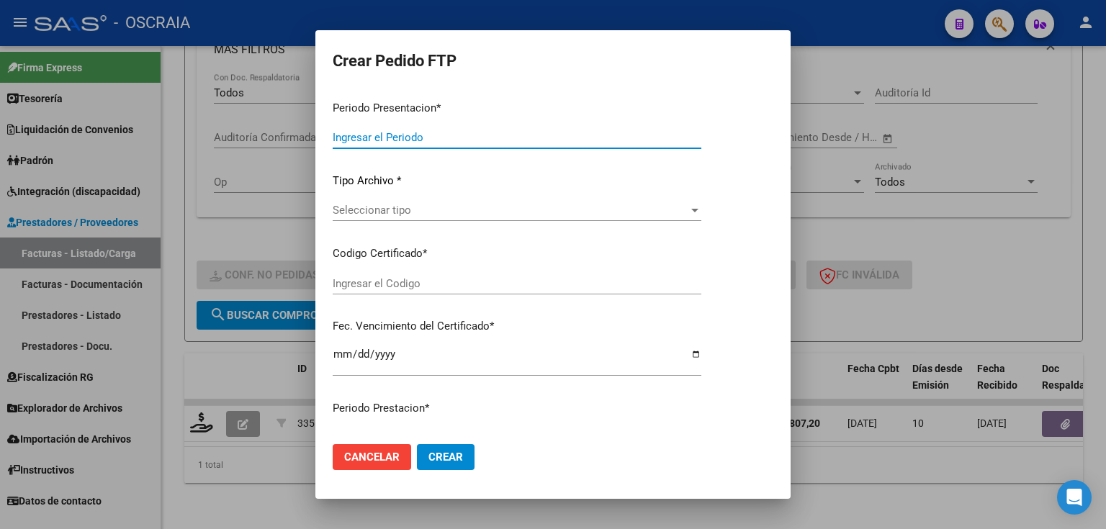
type input "202507"
type input "$ 321.807,20"
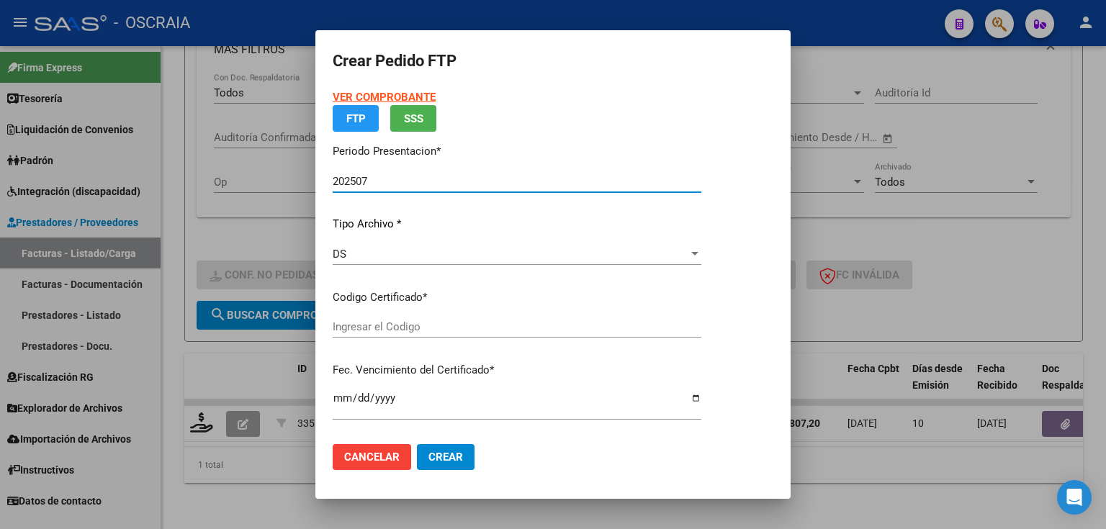
type input "VEN75000145590342021071420230714CBA536"
type input "[DATE]"
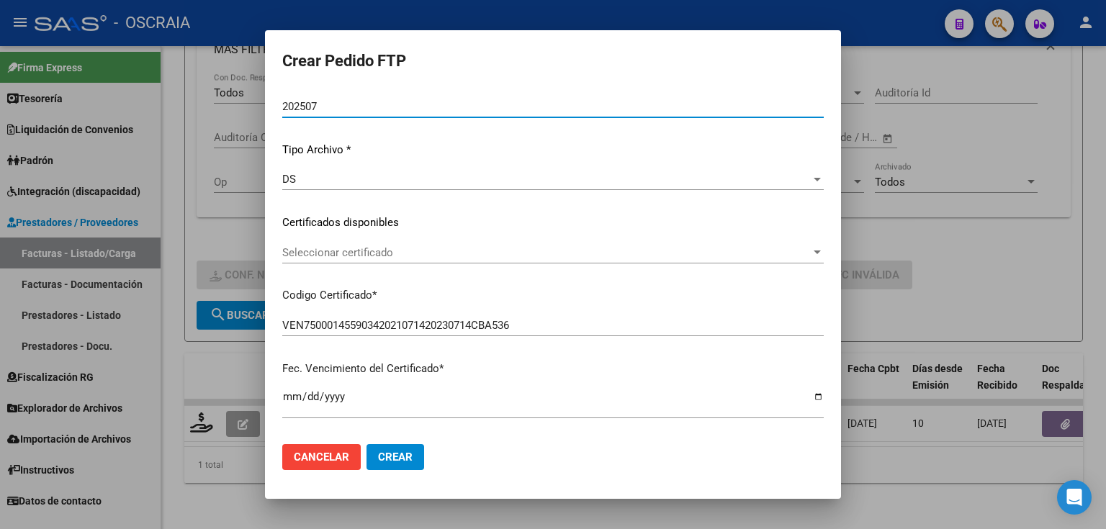
scroll to position [115, 0]
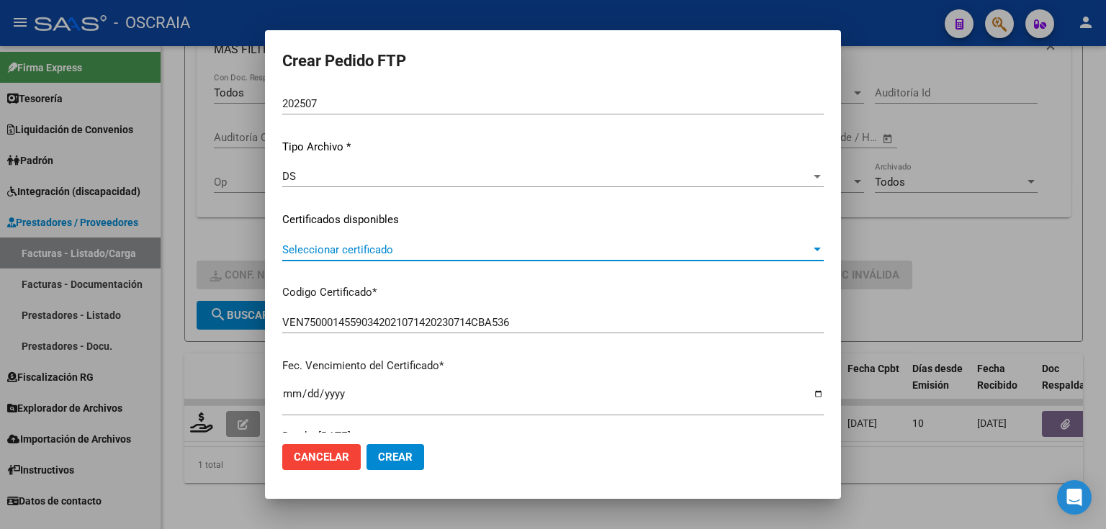
click at [403, 243] on span "Seleccionar certificado" at bounding box center [546, 249] width 528 height 13
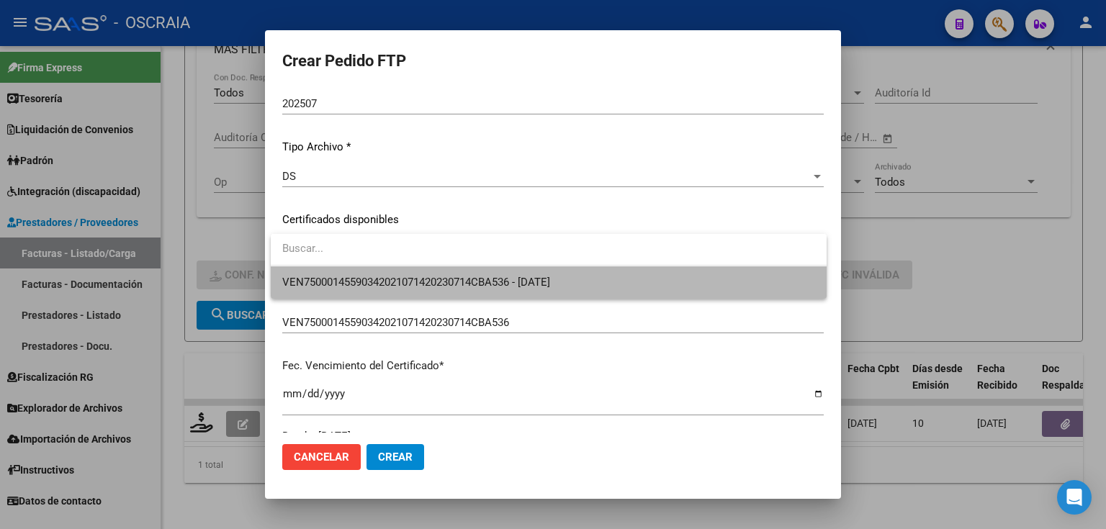
click at [406, 274] on span "VEN75000145590342021071420230714CBA536 - [DATE]" at bounding box center [548, 282] width 533 height 32
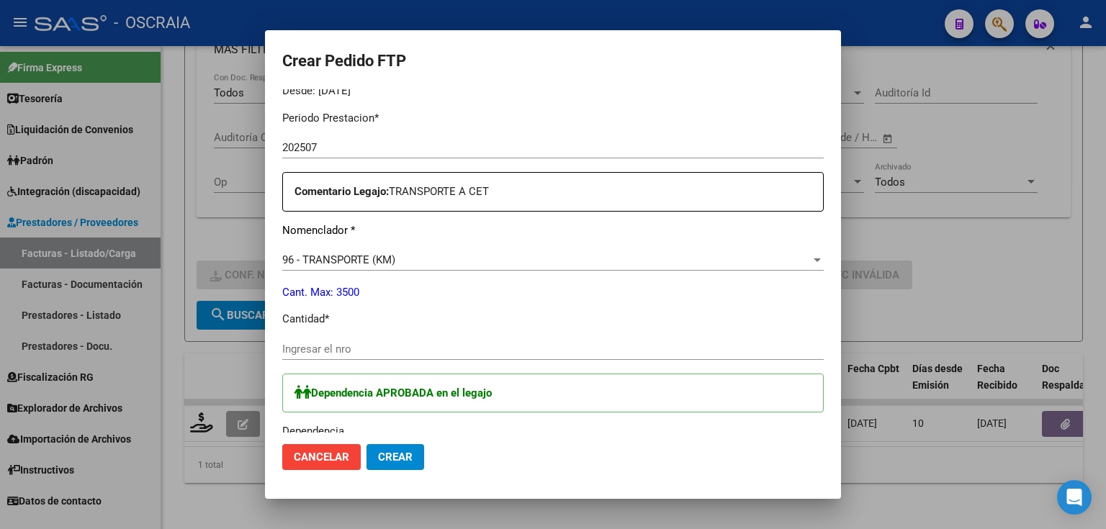
scroll to position [518, 0]
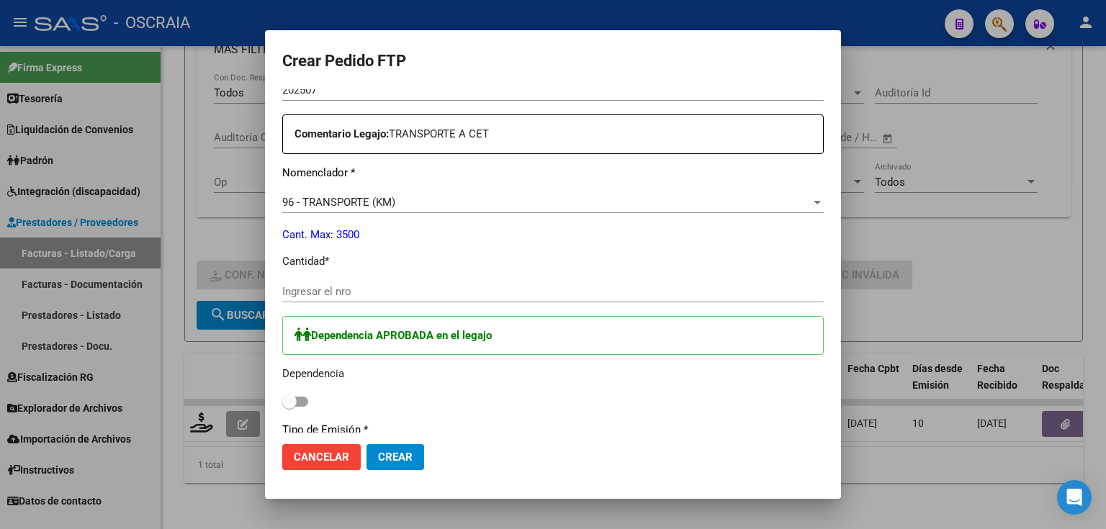
click at [377, 285] on input "Ingresar el nro" at bounding box center [552, 291] width 541 height 13
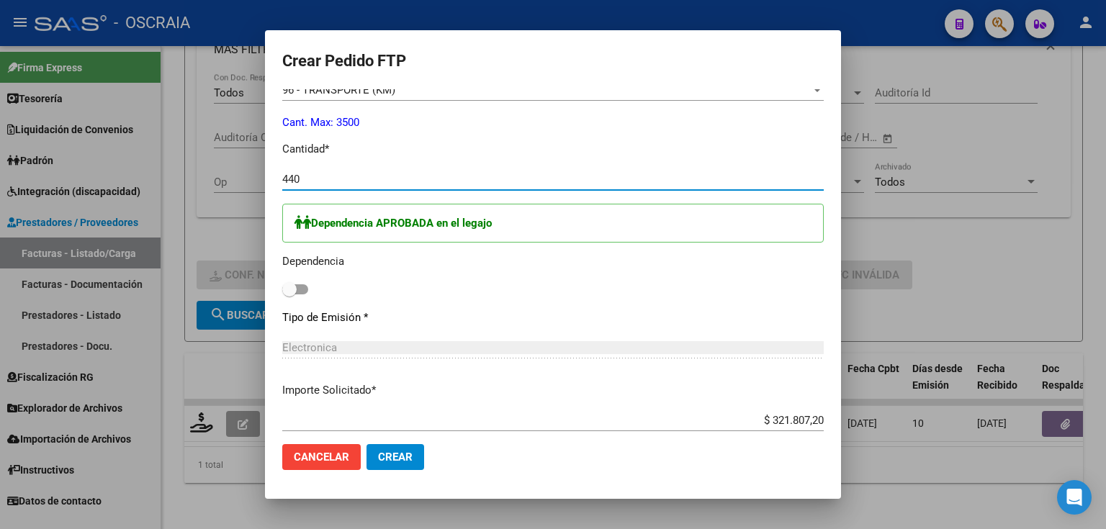
scroll to position [634, 0]
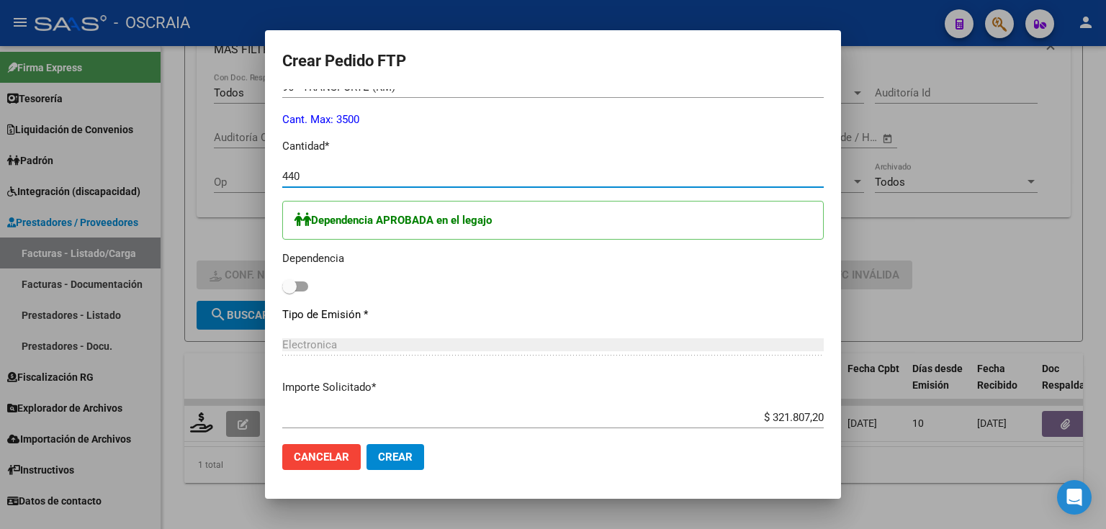
type input "440"
click at [291, 288] on span at bounding box center [289, 286] width 14 height 14
click at [289, 292] on input "checkbox" at bounding box center [289, 292] width 1 height 1
checkbox input "true"
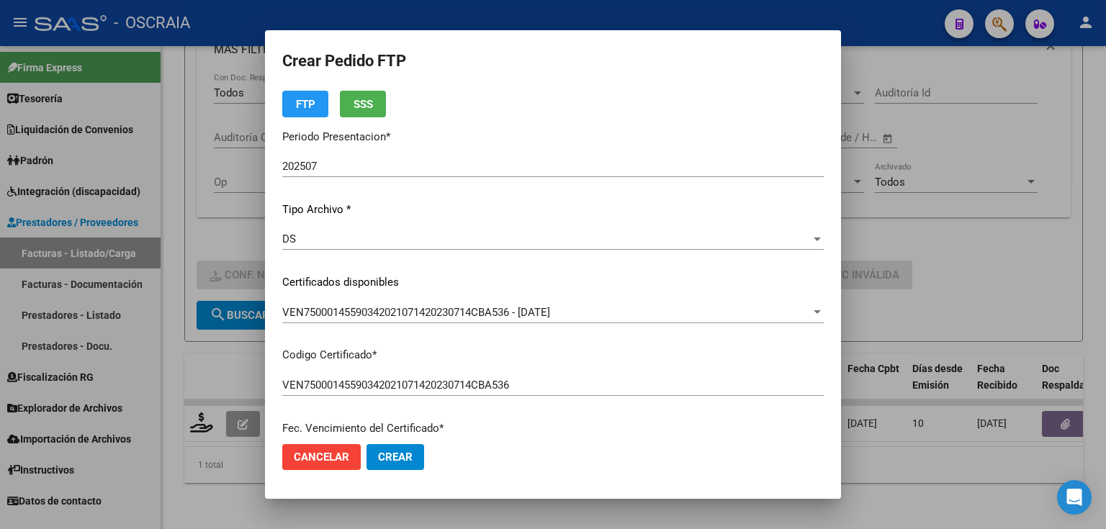
scroll to position [0, 0]
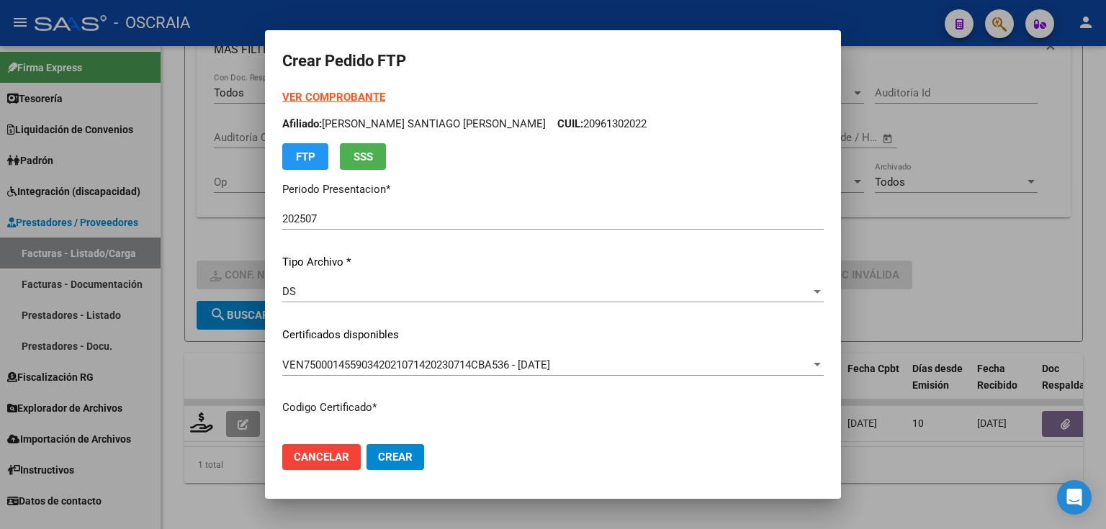
click at [388, 461] on span "Crear" at bounding box center [395, 457] width 35 height 13
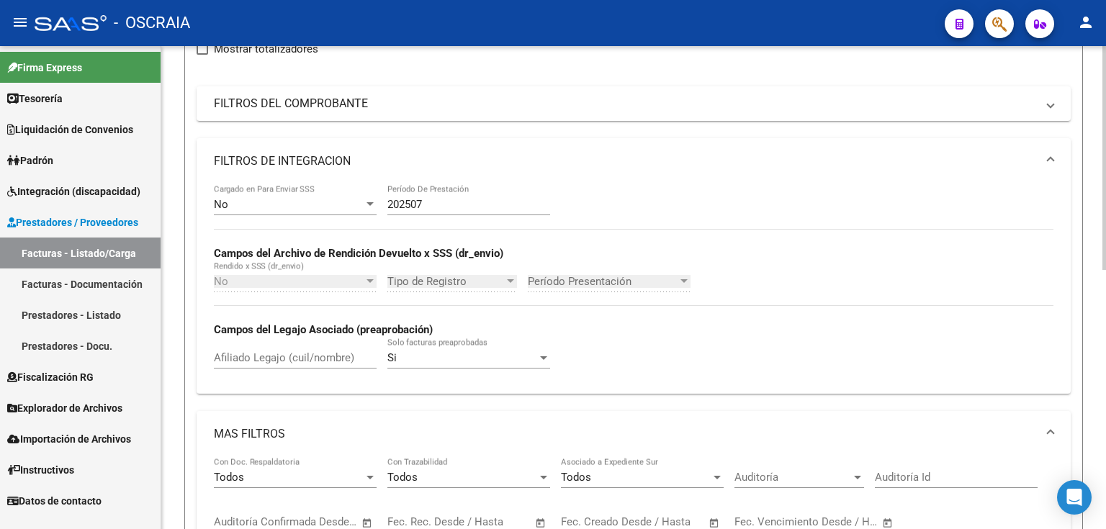
scroll to position [96, 0]
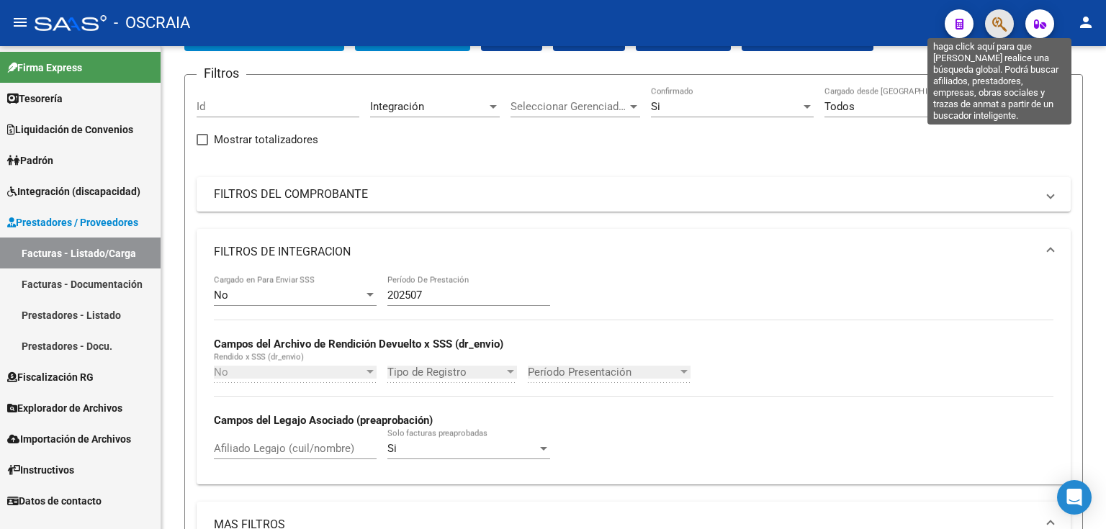
click at [996, 21] on icon "button" at bounding box center [999, 24] width 14 height 17
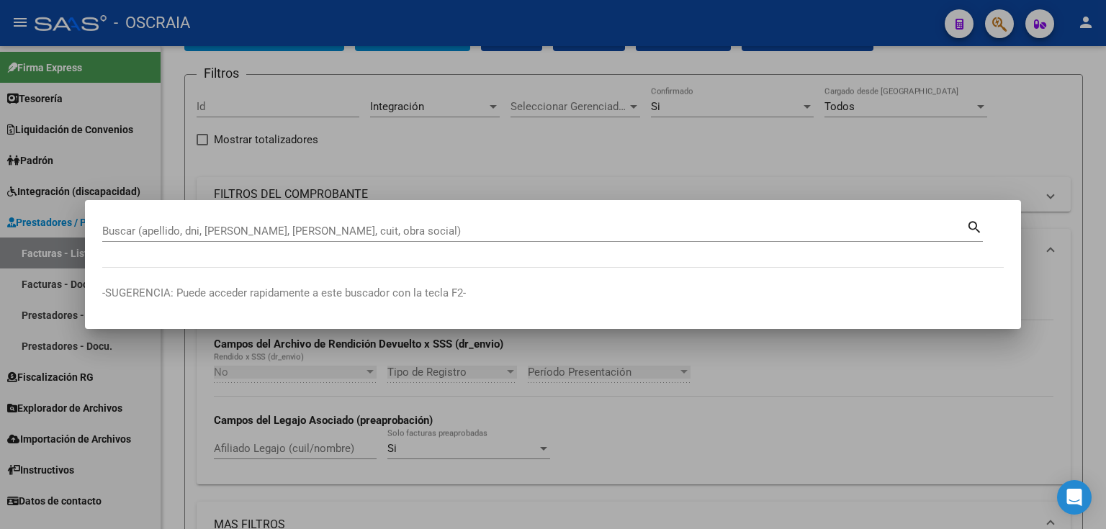
paste input "50887423."
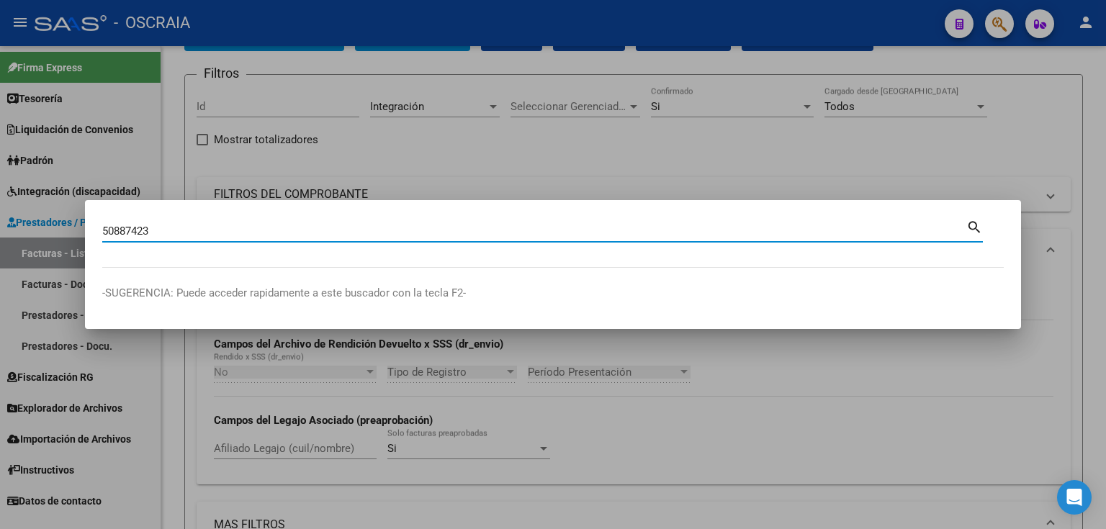
type input "50887423"
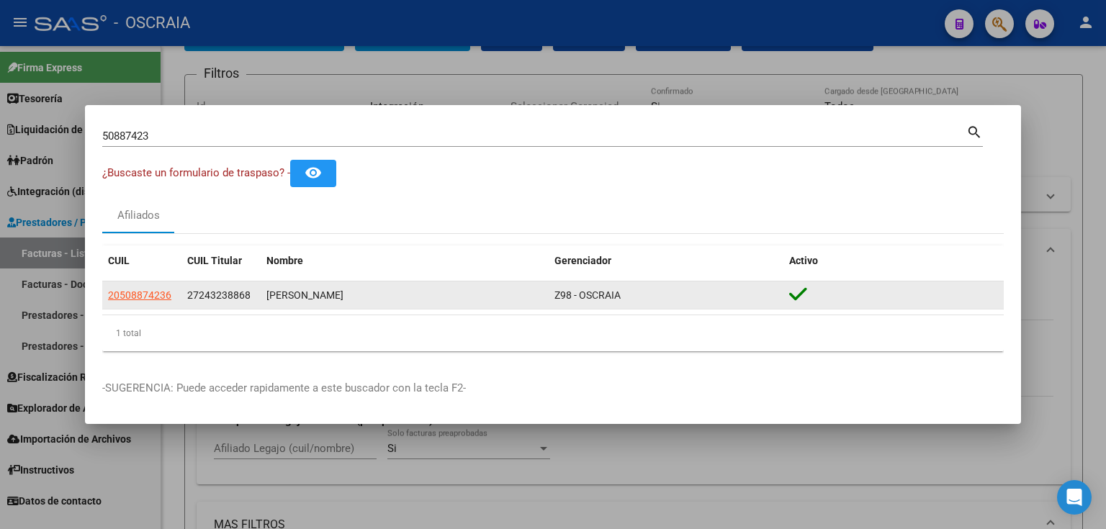
click at [124, 302] on app-link-go-to "20508874236" at bounding box center [139, 295] width 63 height 17
click at [126, 297] on span "20508874236" at bounding box center [139, 295] width 63 height 12
type textarea "20508874236"
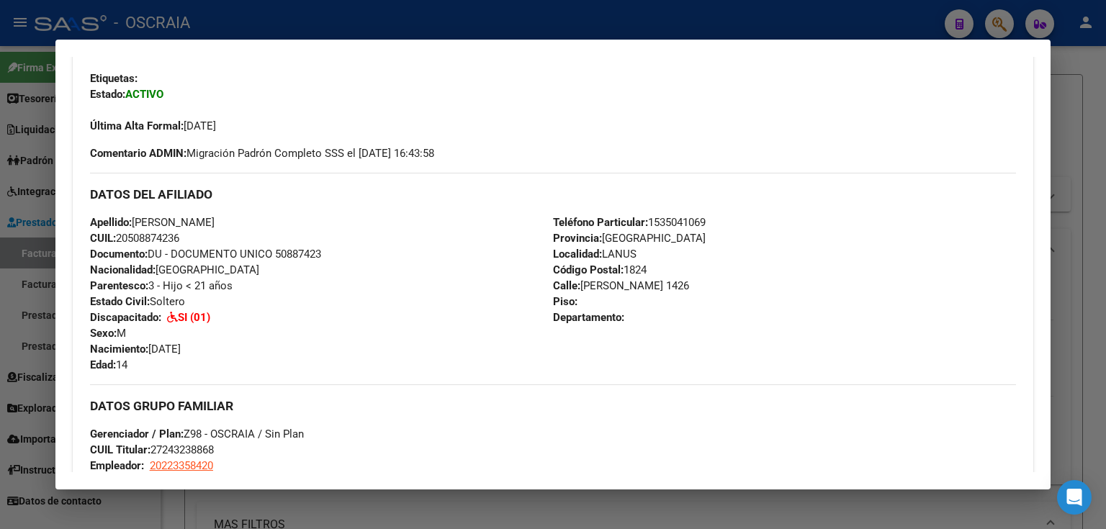
scroll to position [346, 0]
click at [271, 26] on div at bounding box center [553, 264] width 1106 height 529
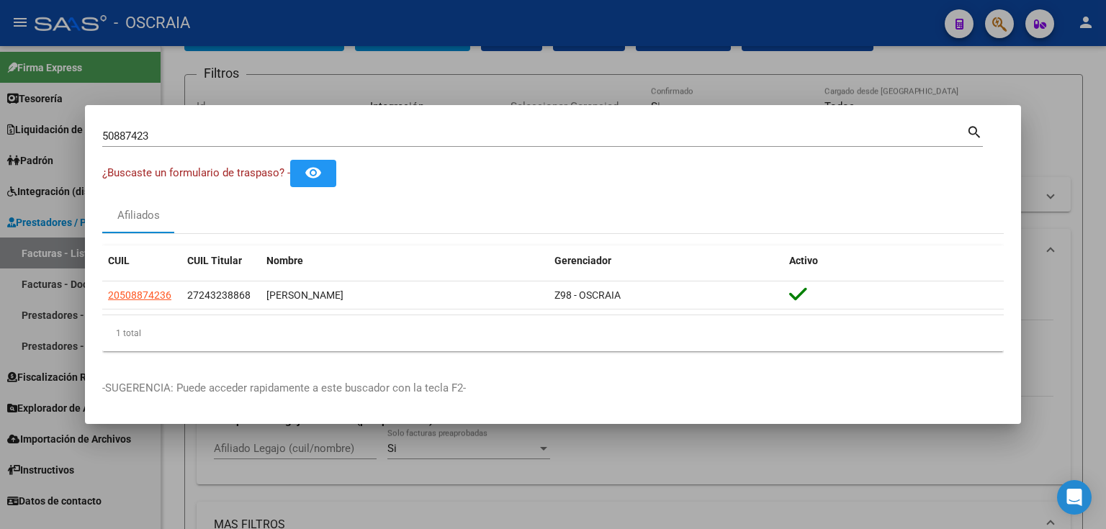
click at [259, 37] on div at bounding box center [553, 264] width 1106 height 529
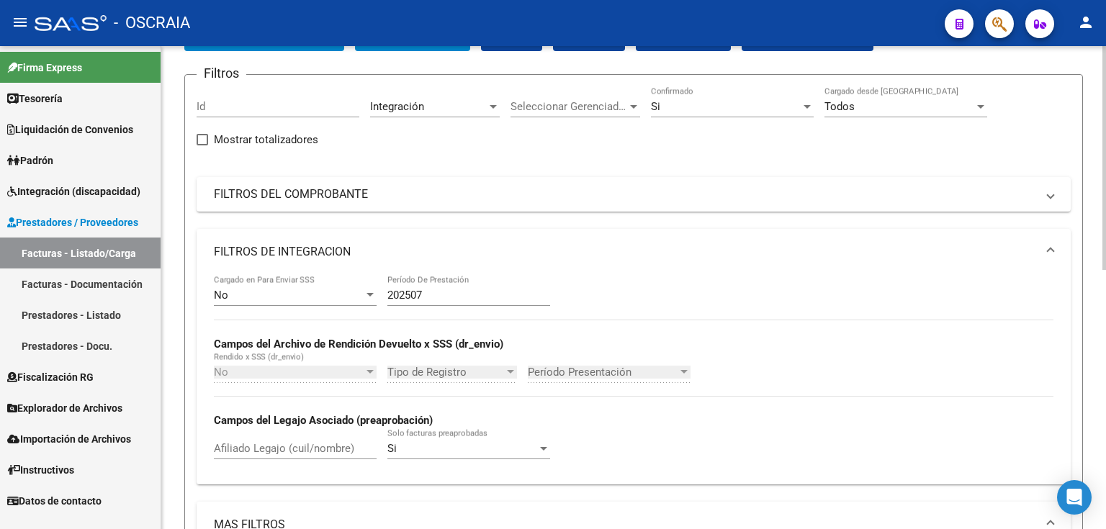
scroll to position [0, 0]
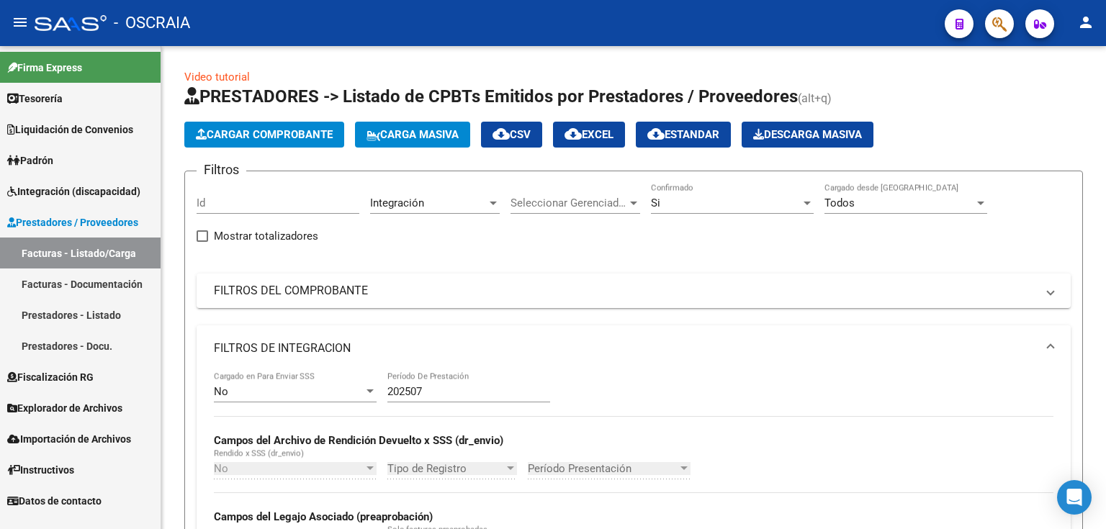
click at [290, 132] on span "Cargar Comprobante" at bounding box center [264, 134] width 137 height 13
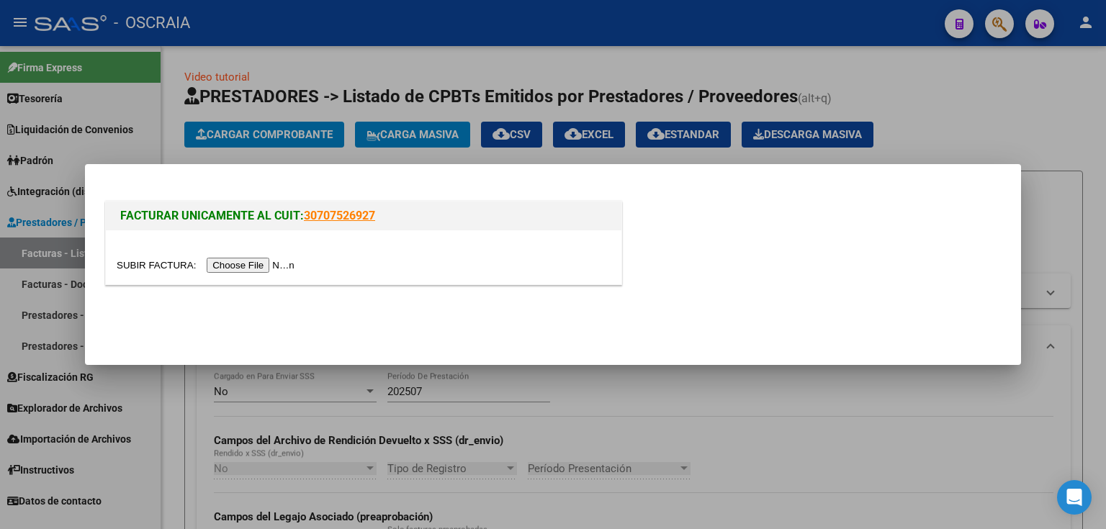
click at [276, 270] on input "file" at bounding box center [208, 265] width 182 height 15
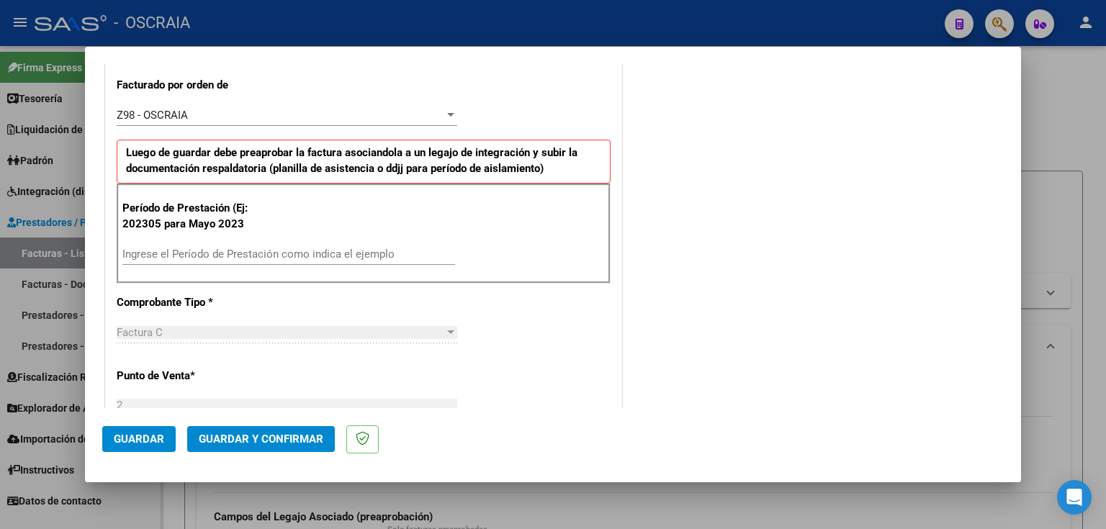
scroll to position [403, 0]
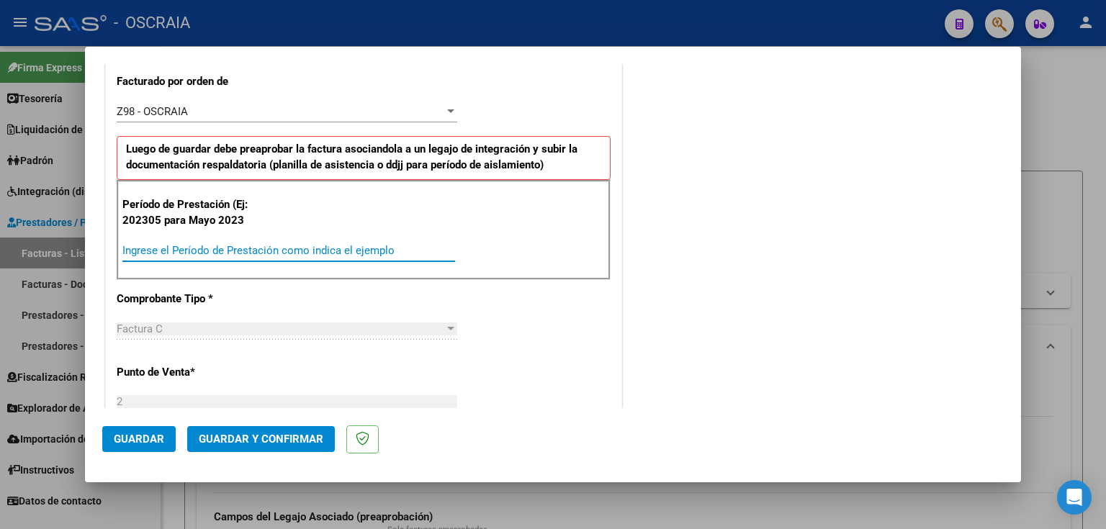
click at [251, 251] on input "Ingrese el Período de Prestación como indica el ejemplo" at bounding box center [288, 250] width 333 height 13
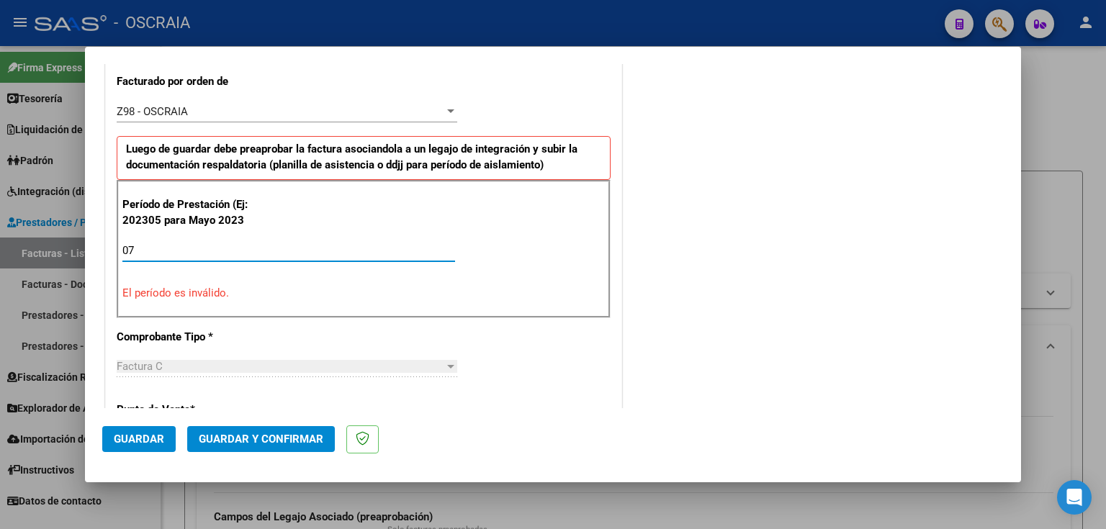
type input "0"
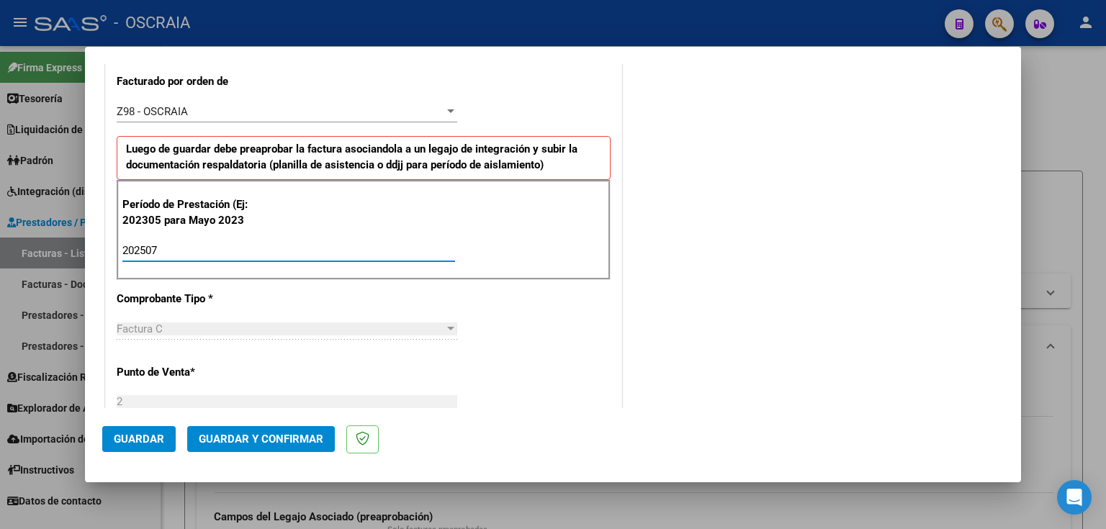
type input "202507"
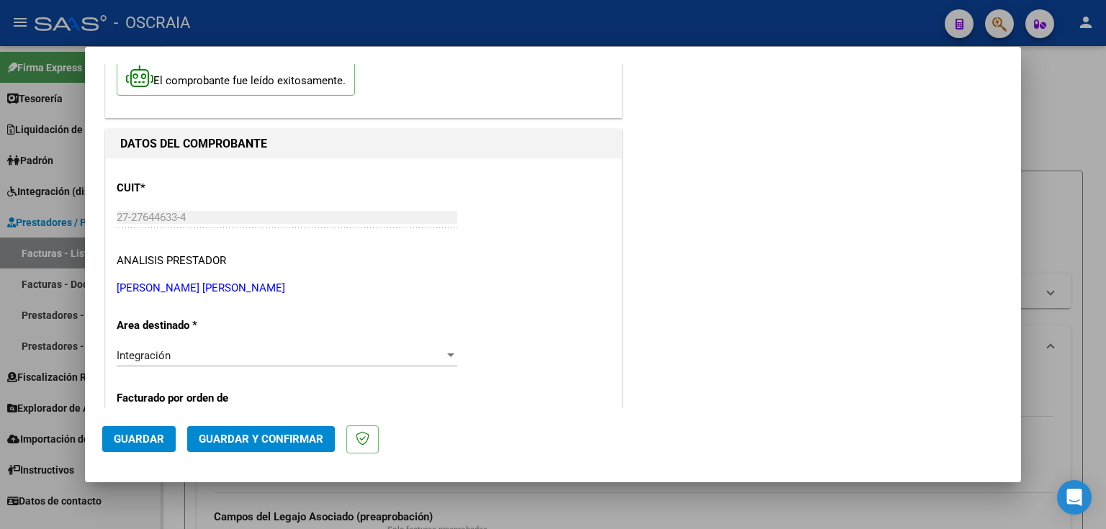
scroll to position [288, 0]
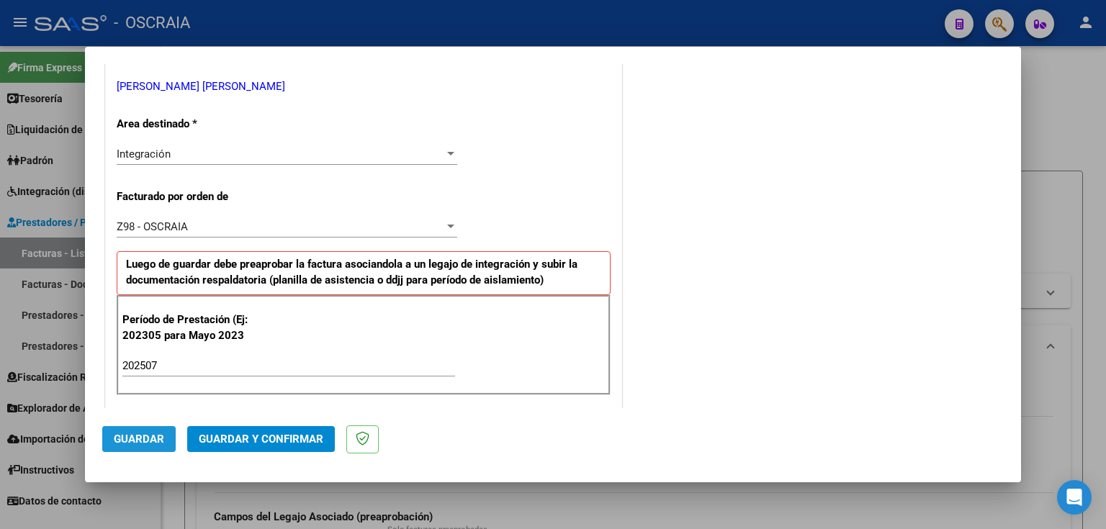
click at [132, 436] on span "Guardar" at bounding box center [139, 439] width 50 height 13
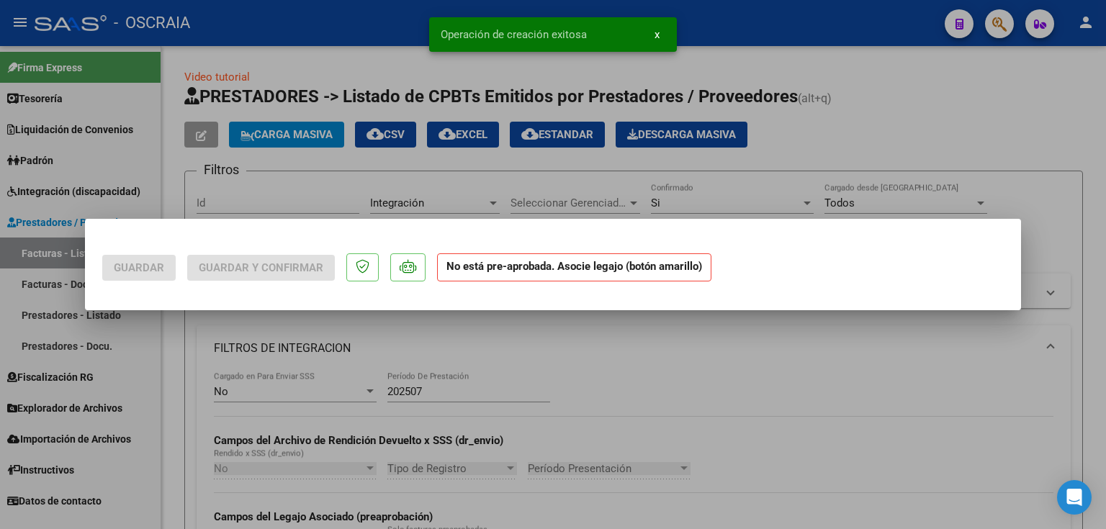
scroll to position [0, 0]
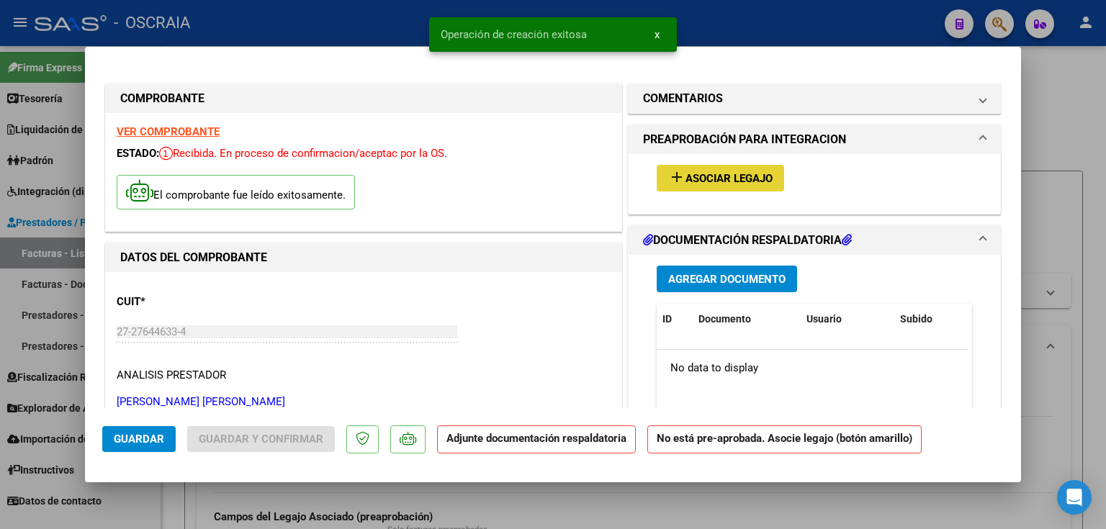
click at [726, 186] on button "add Asociar Legajo" at bounding box center [720, 178] width 127 height 27
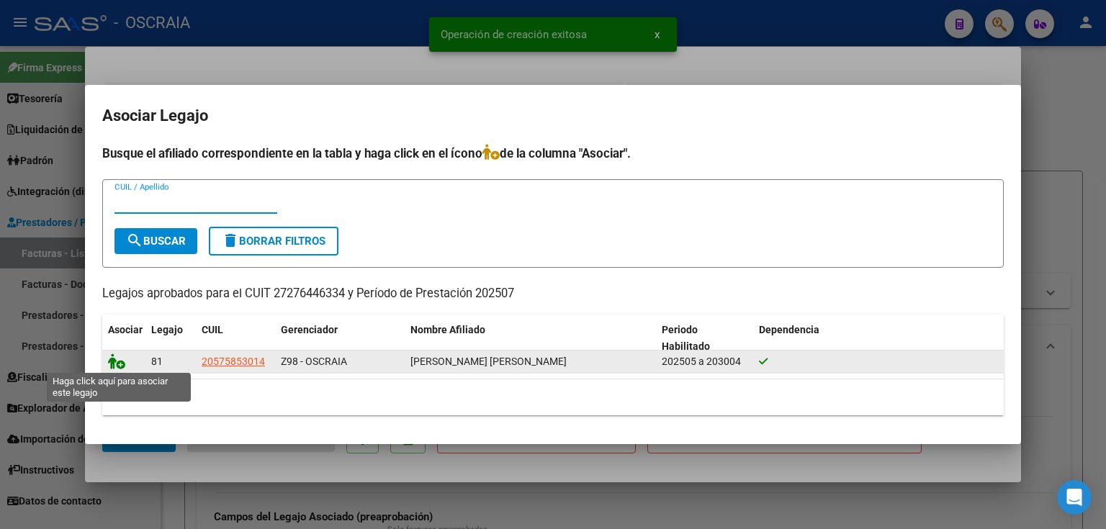
click at [120, 358] on icon at bounding box center [116, 361] width 17 height 16
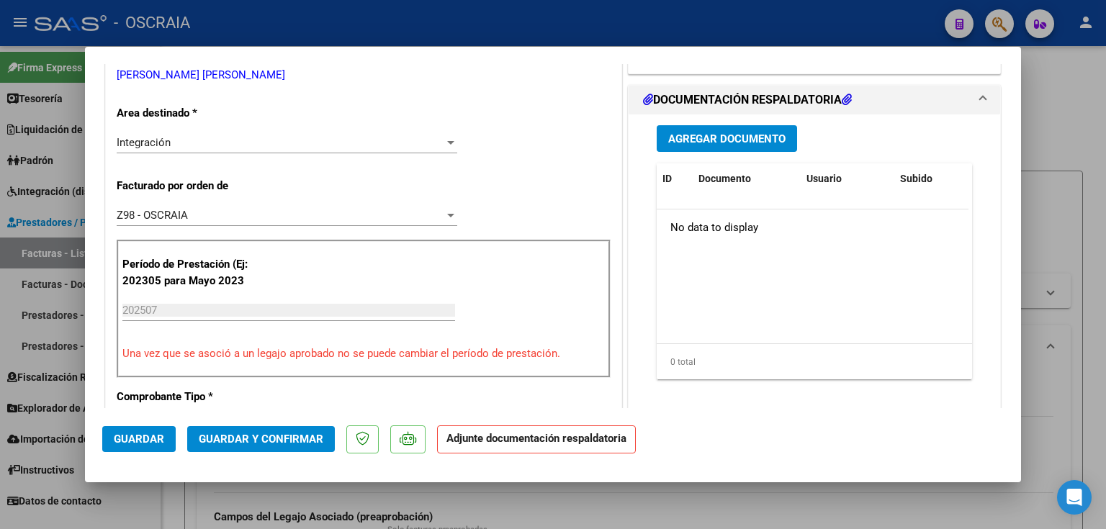
scroll to position [292, 0]
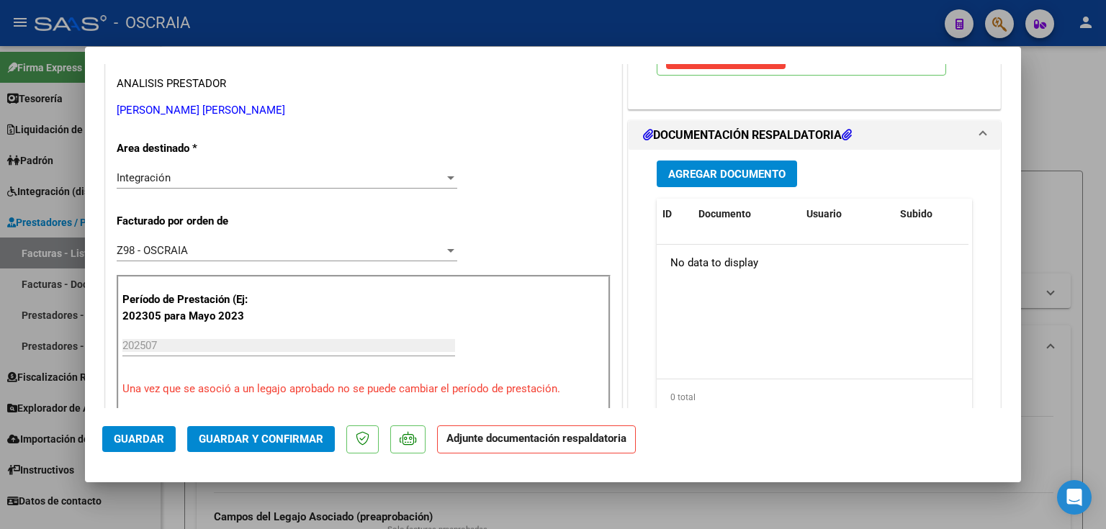
click at [710, 170] on span "Agregar Documento" at bounding box center [726, 174] width 117 height 13
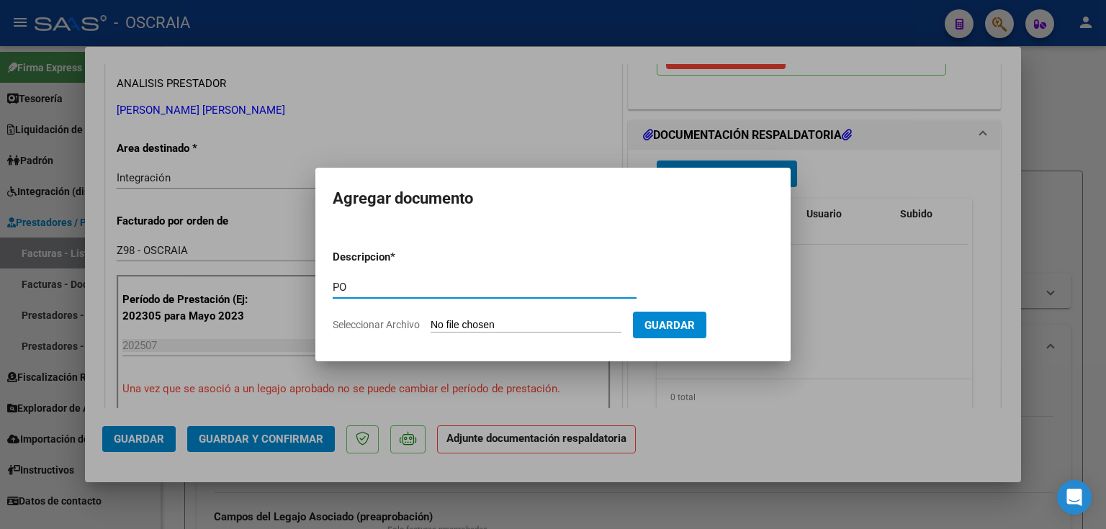
type input "P"
type input "PLANILLA ASISTENCIA PSICOLOGIA [DATE] [PERSON_NAME]"
click at [485, 326] on input "Seleccionar Archivo" at bounding box center [526, 326] width 191 height 14
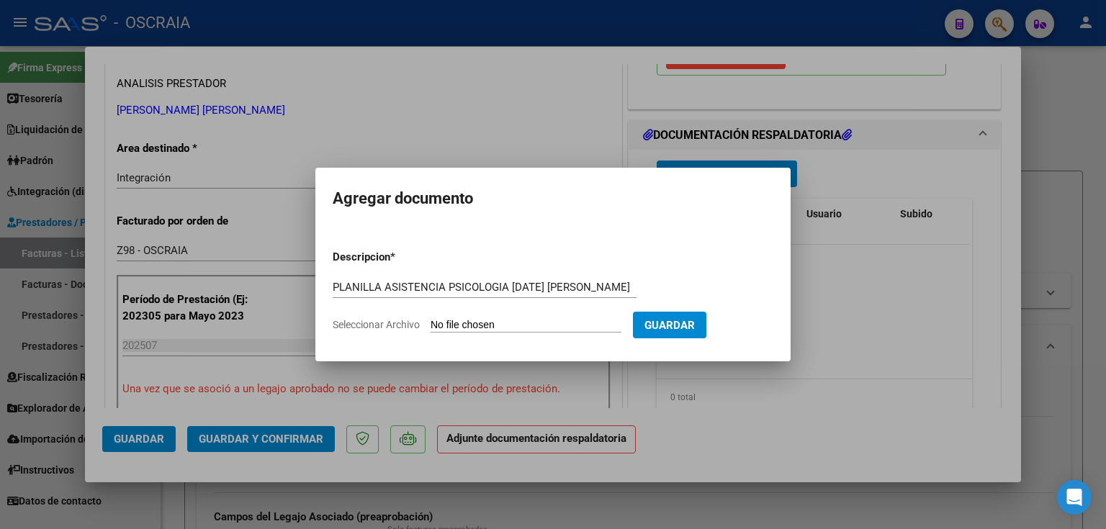
type input "C:\fakepath\07-2025 [PERSON_NAME] PSICOLOGIA PLANILLA DE ASISTENCIA [PERSON_NAM…"
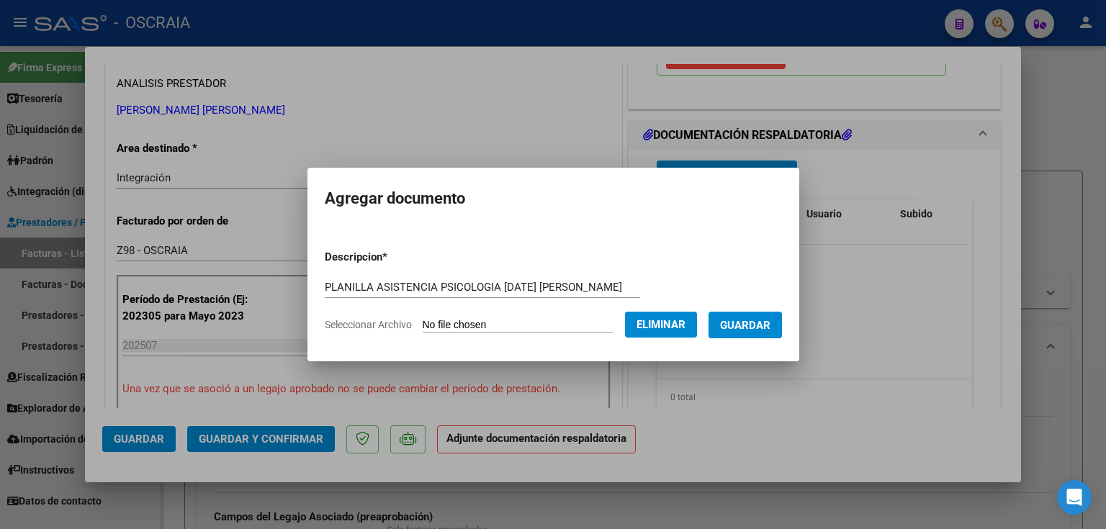
click at [742, 321] on span "Guardar" at bounding box center [745, 325] width 50 height 13
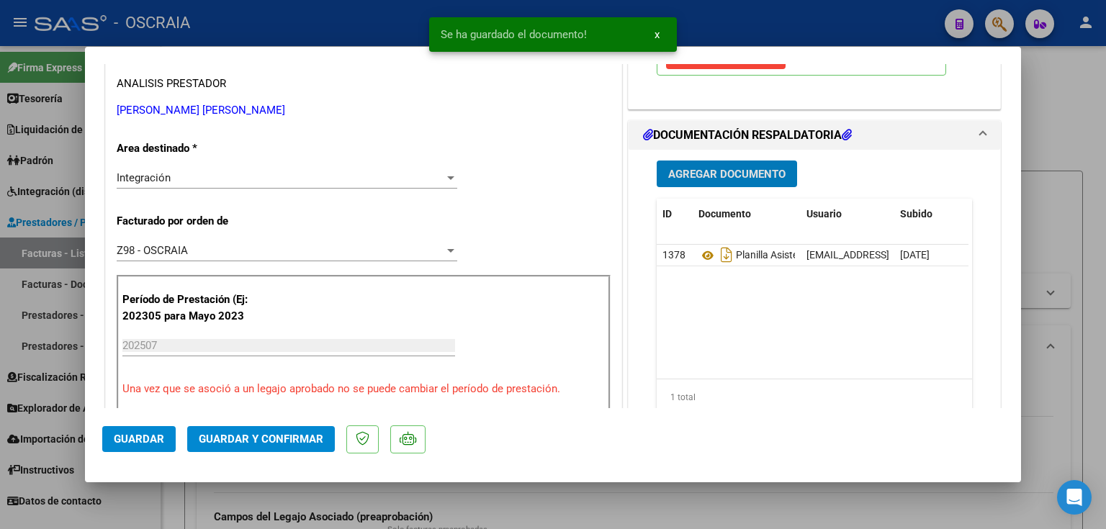
click at [274, 436] on span "Guardar y Confirmar" at bounding box center [261, 439] width 125 height 13
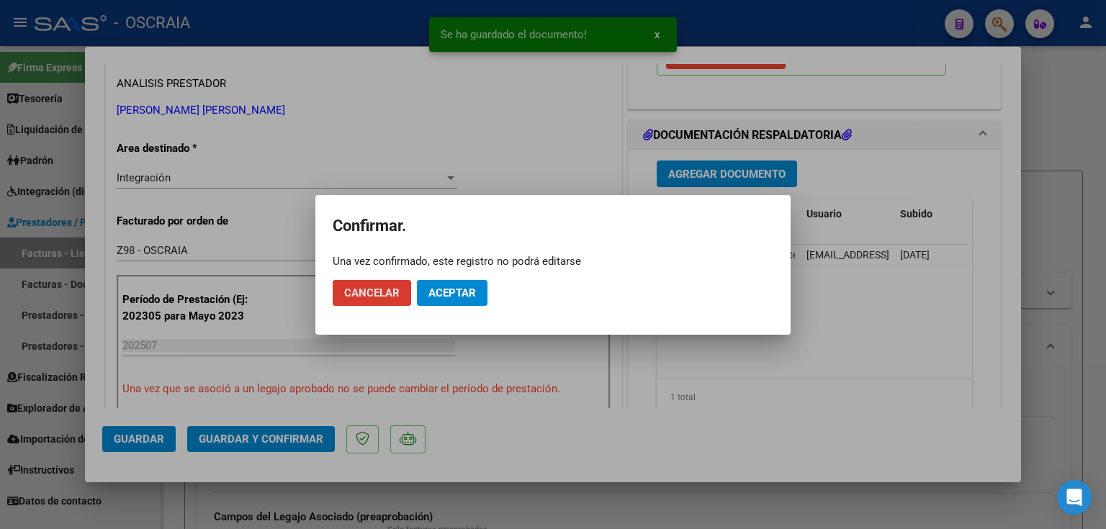
click at [477, 292] on button "Aceptar" at bounding box center [452, 293] width 71 height 26
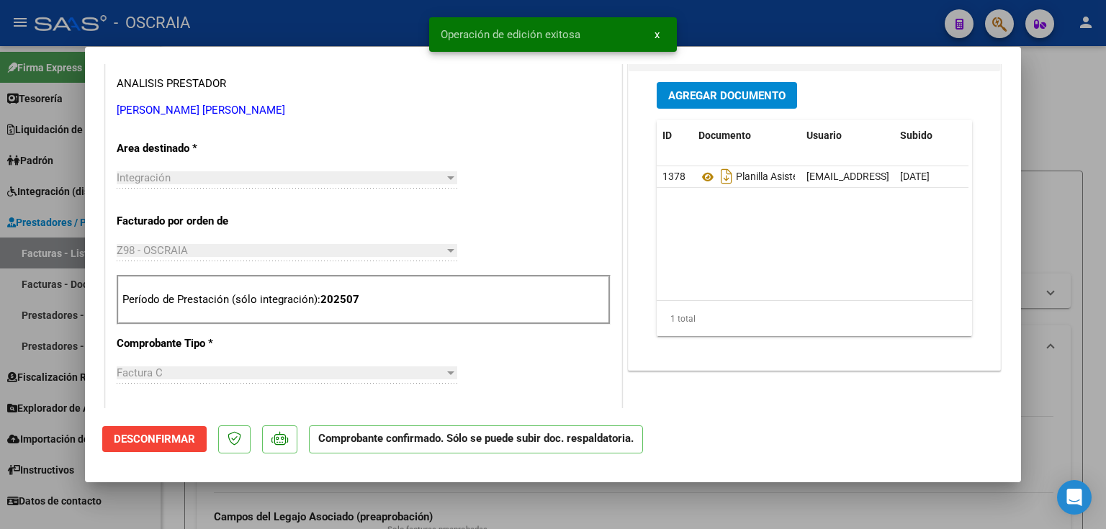
click at [317, 27] on div at bounding box center [553, 264] width 1106 height 529
type input "$ 0,00"
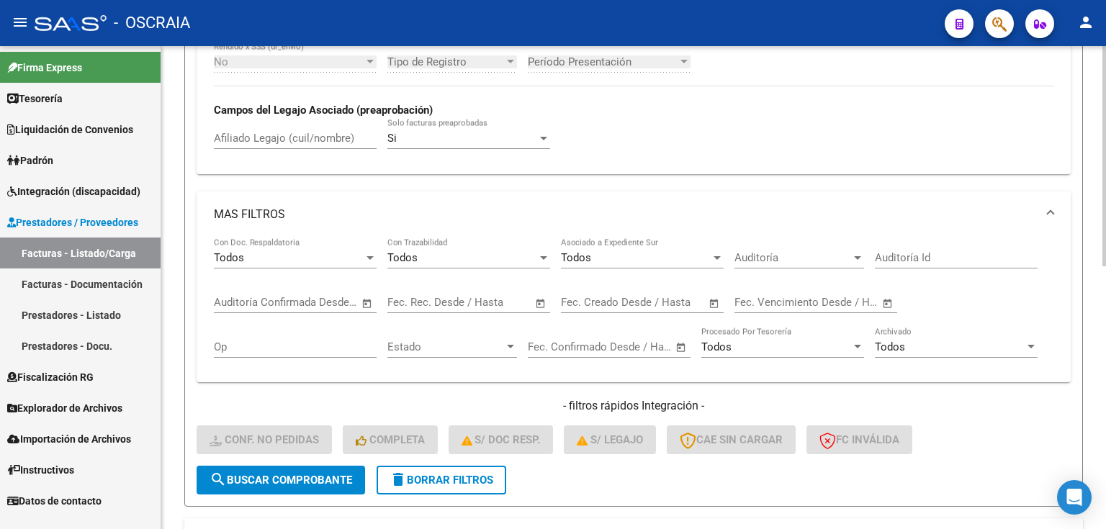
scroll to position [518, 0]
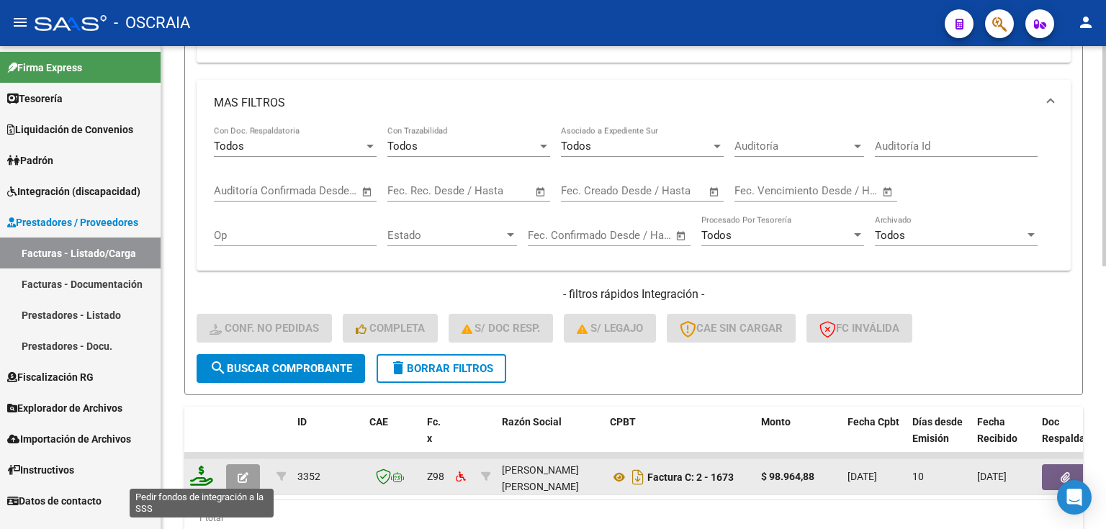
click at [207, 477] on icon at bounding box center [201, 476] width 23 height 20
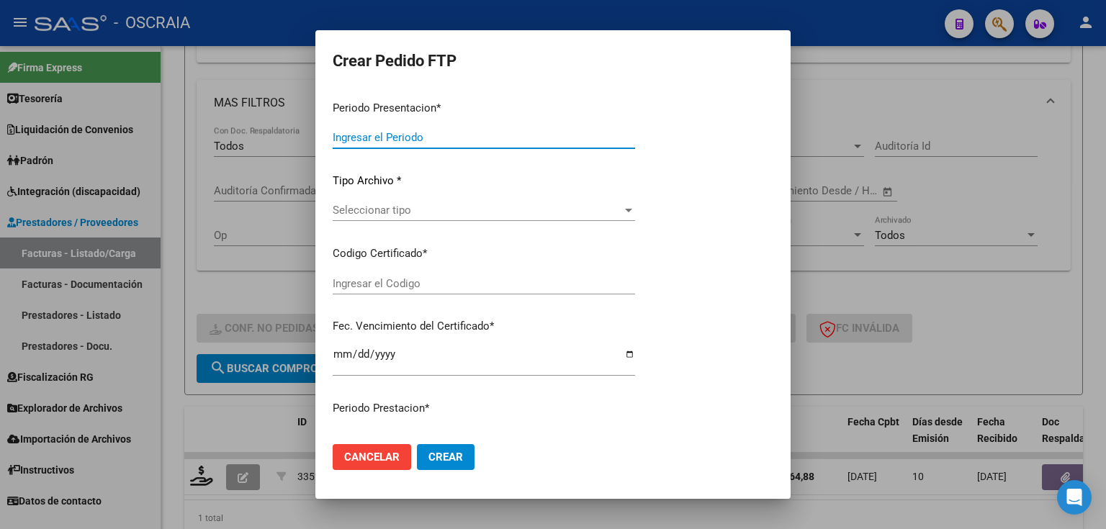
type input "202507"
type input "$ 98.964,88"
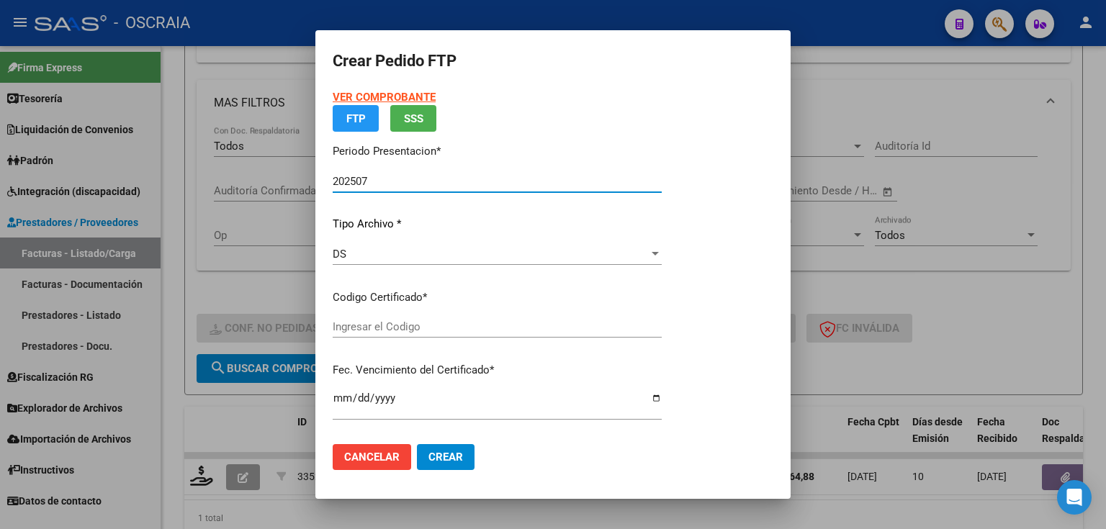
type input "ARG02000575853012025042820300428BSAS376"
type input "[DATE]"
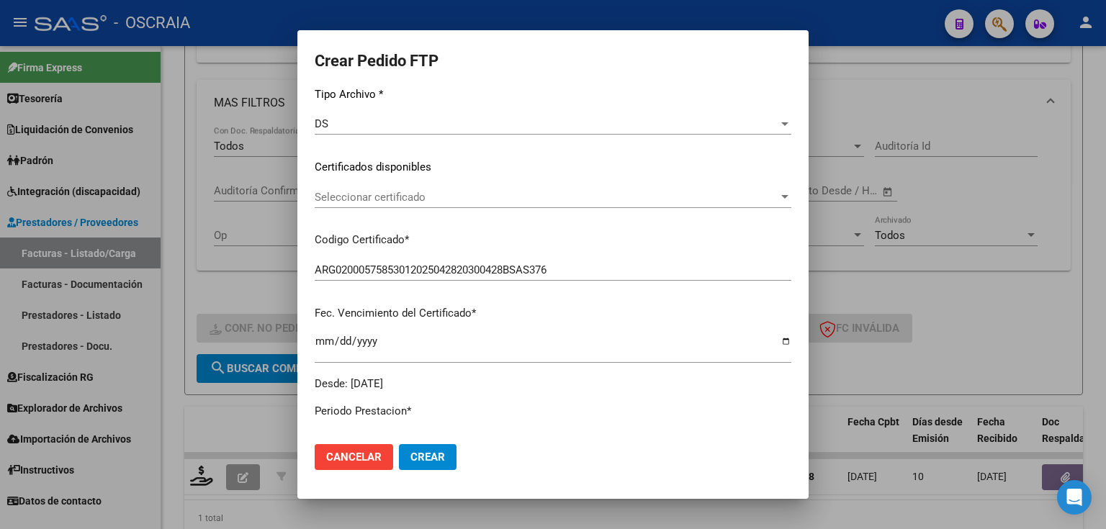
scroll to position [173, 0]
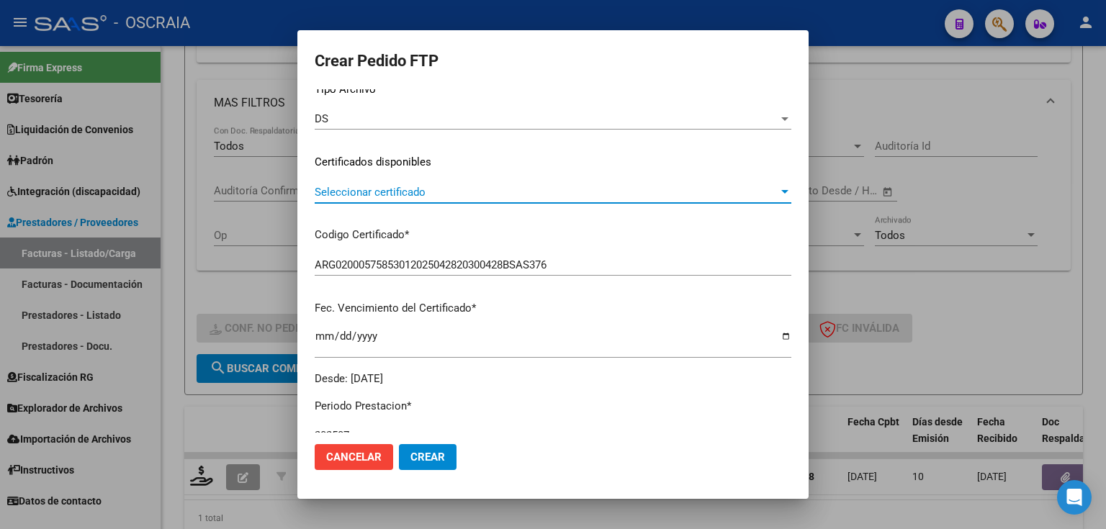
click at [407, 198] on span "Seleccionar certificado" at bounding box center [547, 192] width 464 height 13
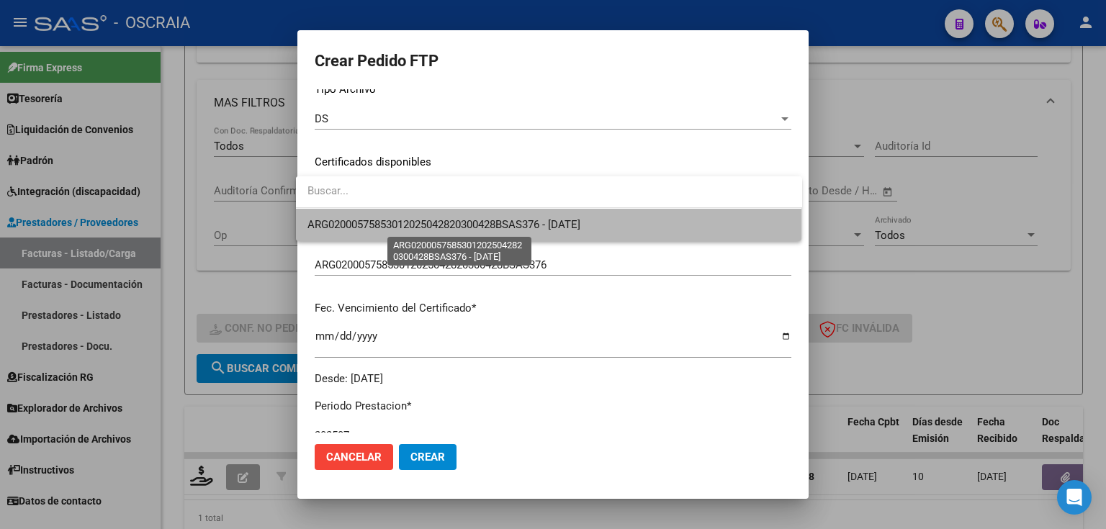
click at [409, 230] on span "ARG02000575853012025042820300428BSAS376 - [DATE]" at bounding box center [443, 224] width 273 height 13
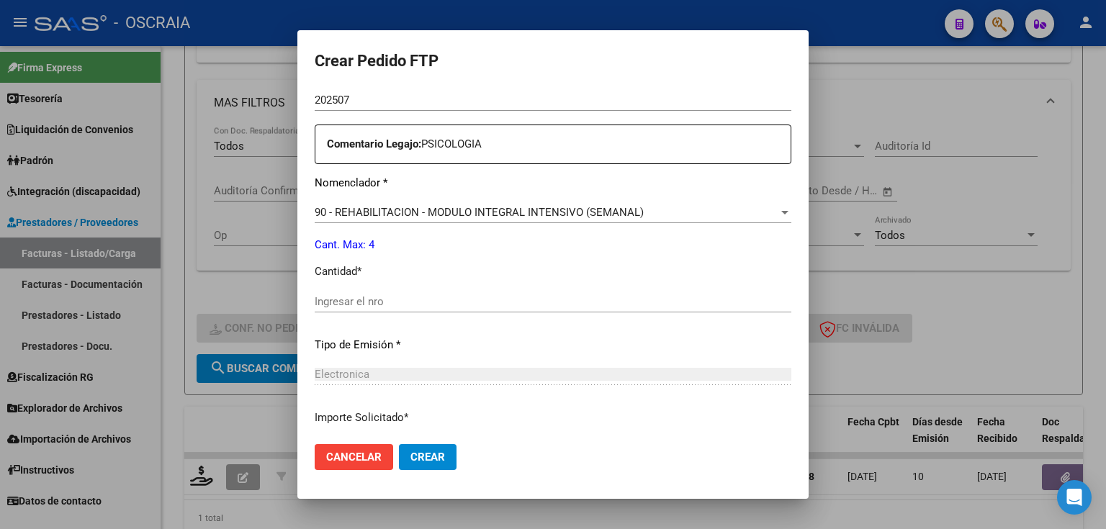
scroll to position [518, 0]
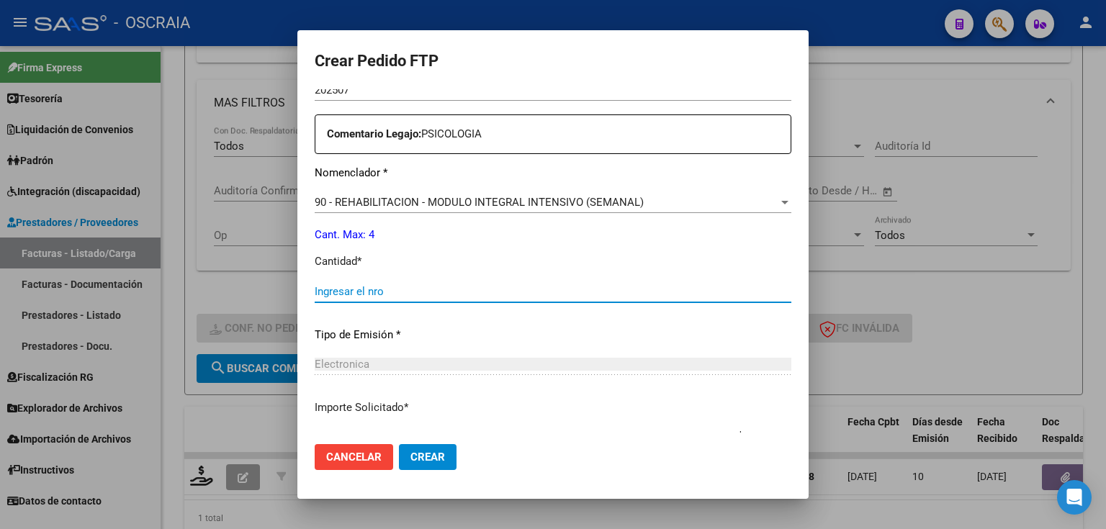
click at [395, 290] on input "Ingresar el nro" at bounding box center [553, 291] width 477 height 13
type input "4"
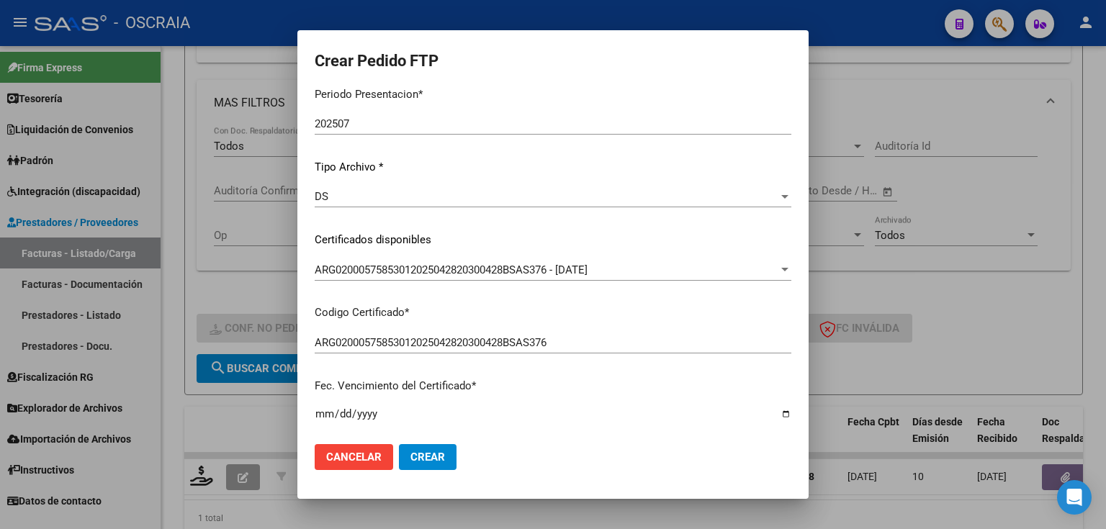
scroll to position [115, 0]
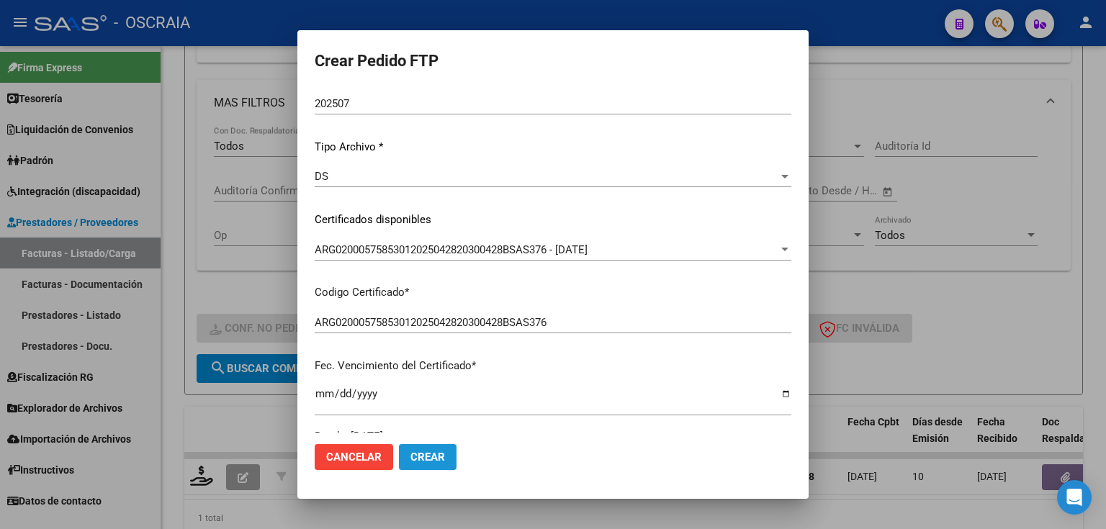
click at [442, 453] on button "Crear" at bounding box center [428, 457] width 58 height 26
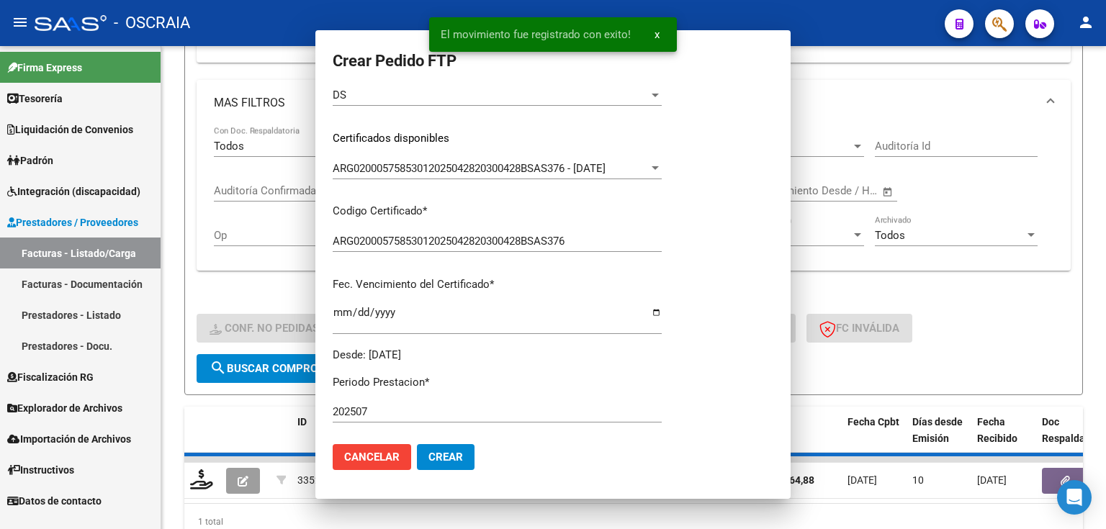
scroll to position [0, 0]
